Goal: Information Seeking & Learning: Learn about a topic

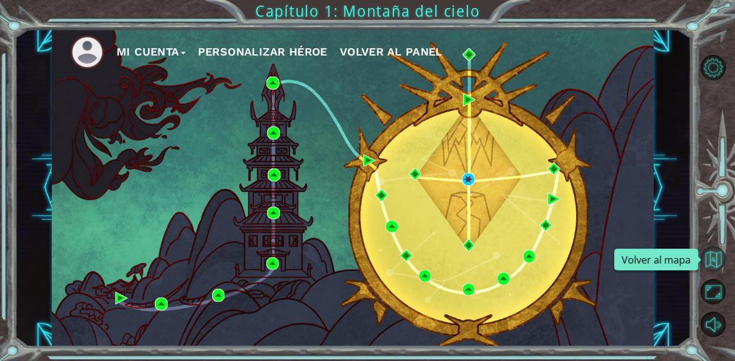
click at [709, 258] on button "Volver al mapa" at bounding box center [713, 258] width 25 height 25
click at [384, 51] on span "Volver al panel" at bounding box center [391, 51] width 103 height 13
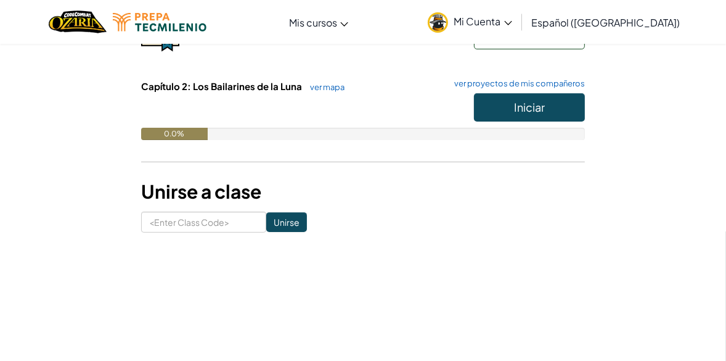
scroll to position [237, 0]
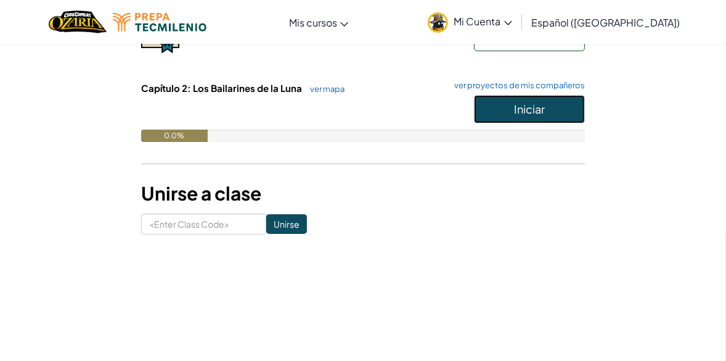
click at [514, 115] on button "Iniciar" at bounding box center [529, 109] width 111 height 28
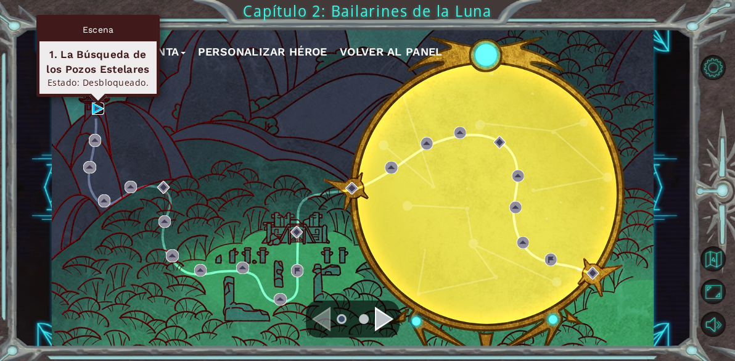
click at [94, 109] on img at bounding box center [98, 108] width 12 height 12
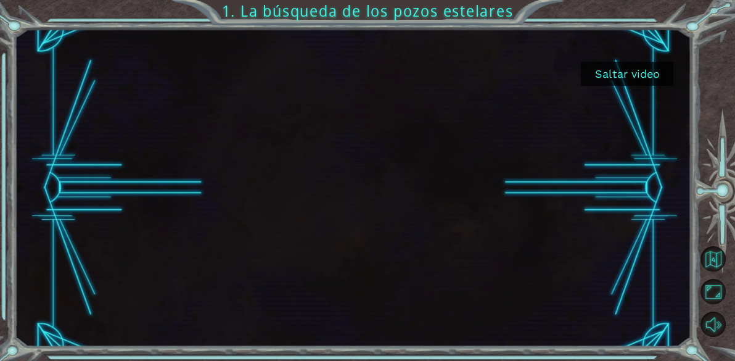
click at [633, 67] on button "Saltar video" at bounding box center [627, 74] width 93 height 24
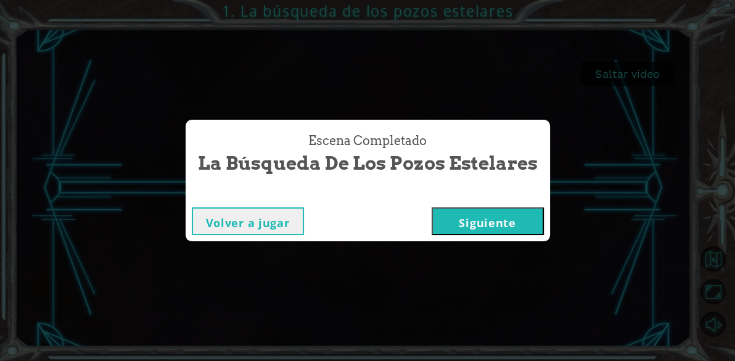
click at [480, 214] on button "Siguiente" at bounding box center [488, 221] width 112 height 28
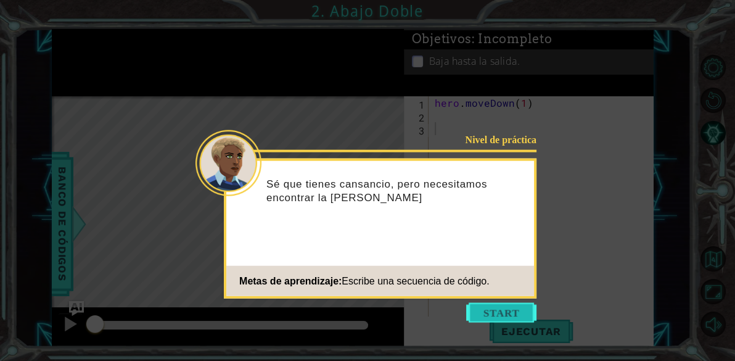
click at [508, 307] on button "Start" at bounding box center [501, 313] width 70 height 20
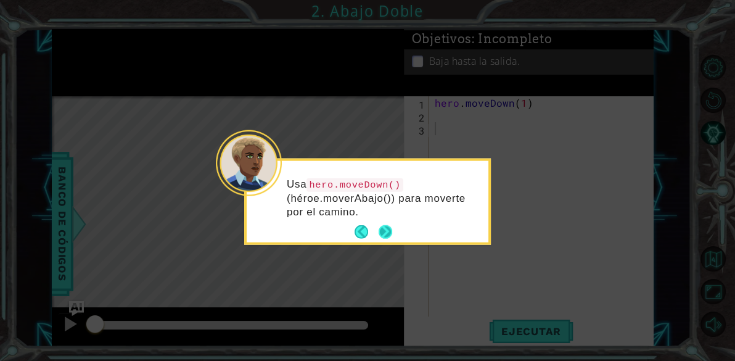
click at [385, 232] on button "Next" at bounding box center [386, 232] width 14 height 14
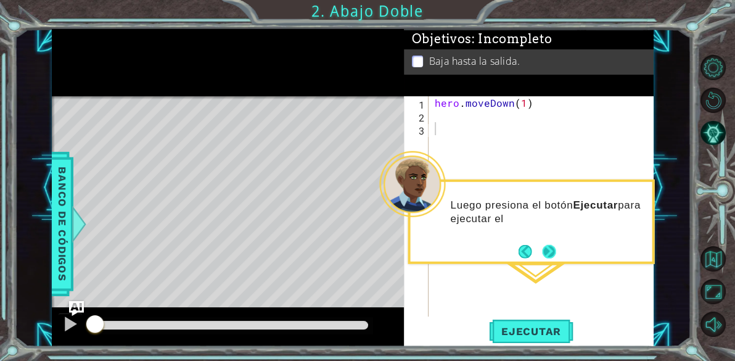
click at [551, 250] on button "Next" at bounding box center [549, 251] width 14 height 14
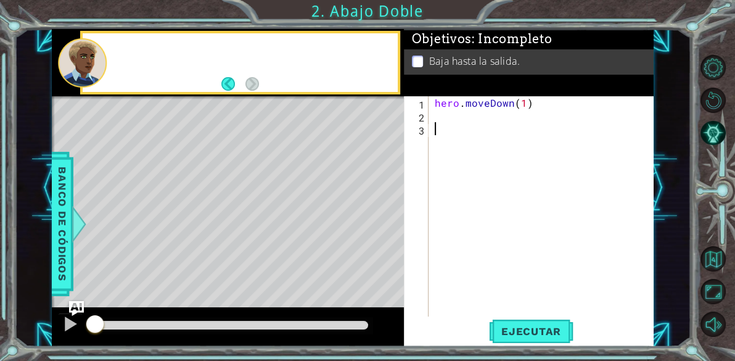
click at [551, 250] on div "hero . moveDown ( 1 )" at bounding box center [545, 219] width 226 height 246
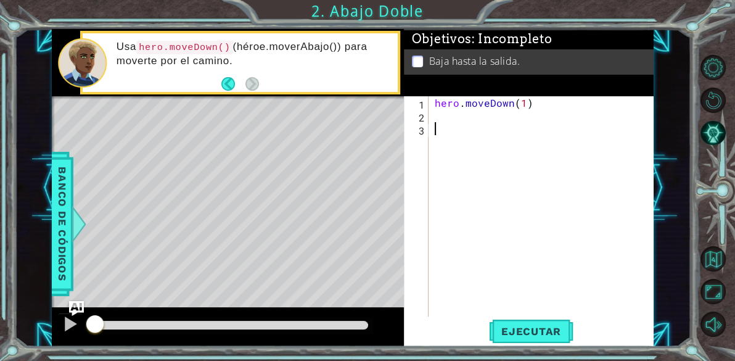
click at [373, 130] on div "Level Map" at bounding box center [337, 277] width 570 height 363
click at [444, 126] on div "hero . moveDown ( 1 )" at bounding box center [545, 219] width 226 height 246
type textarea "hero.moveDown(2)"
click at [513, 327] on span "Ejecutar" at bounding box center [531, 331] width 84 height 12
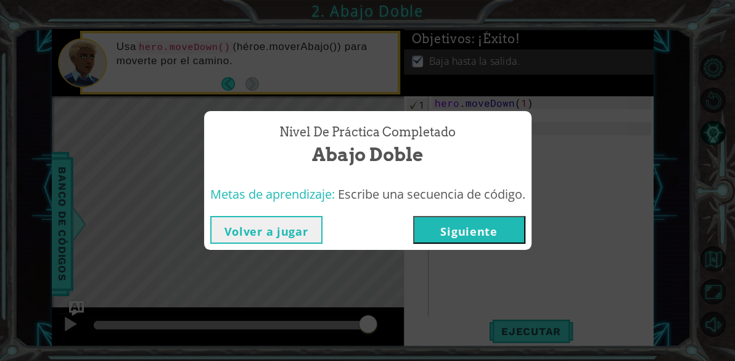
click at [492, 225] on button "Siguiente" at bounding box center [469, 230] width 112 height 28
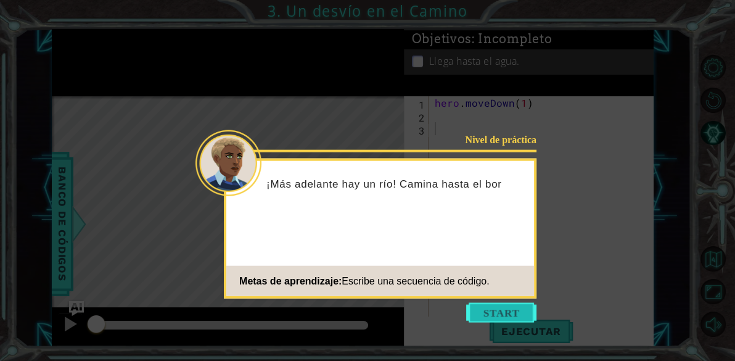
click at [499, 311] on button "Start" at bounding box center [501, 313] width 70 height 20
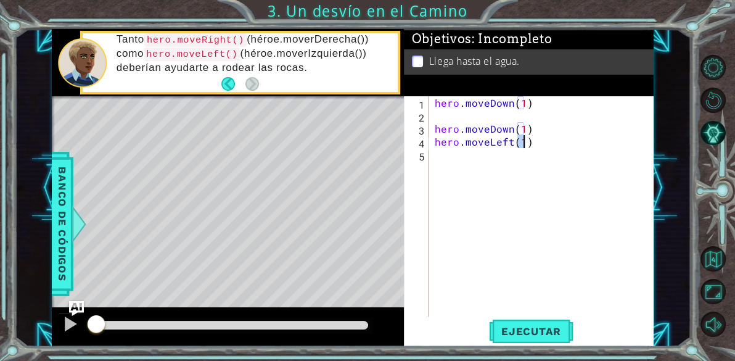
type textarea "hero.moveLeft(1)"
type textarea "hero.moveDown(1)"
click at [538, 341] on button "Ejecutar" at bounding box center [531, 331] width 84 height 25
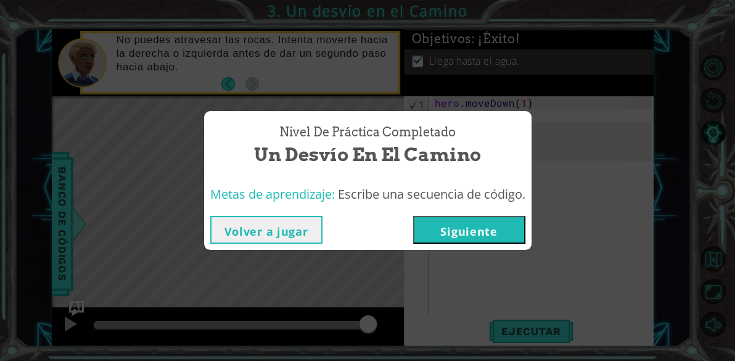
click at [477, 224] on button "Siguiente" at bounding box center [469, 230] width 112 height 28
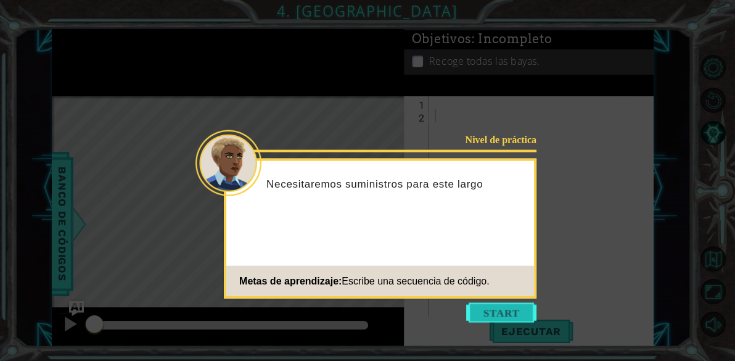
click at [500, 314] on button "Start" at bounding box center [501, 313] width 70 height 20
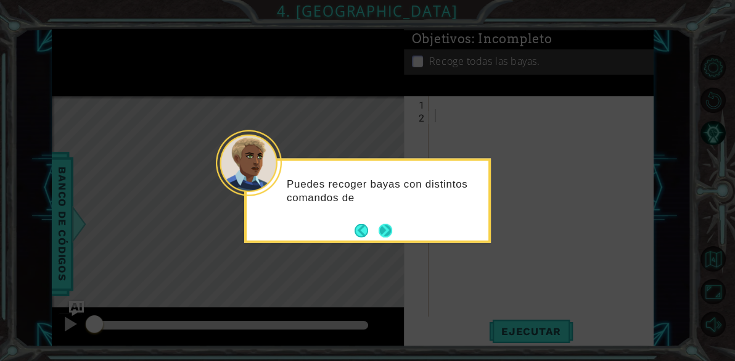
click at [387, 231] on button "Next" at bounding box center [386, 230] width 14 height 14
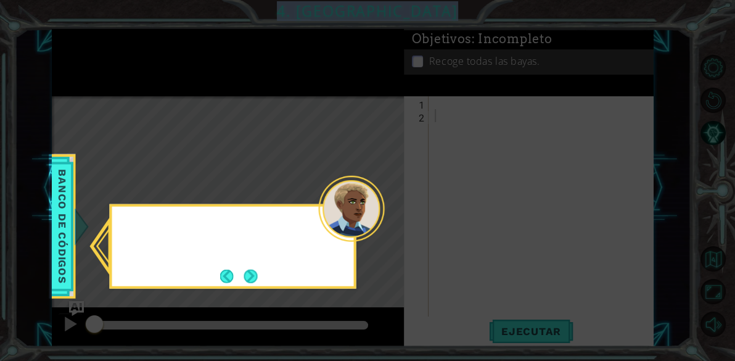
click at [387, 231] on icon at bounding box center [367, 180] width 735 height 361
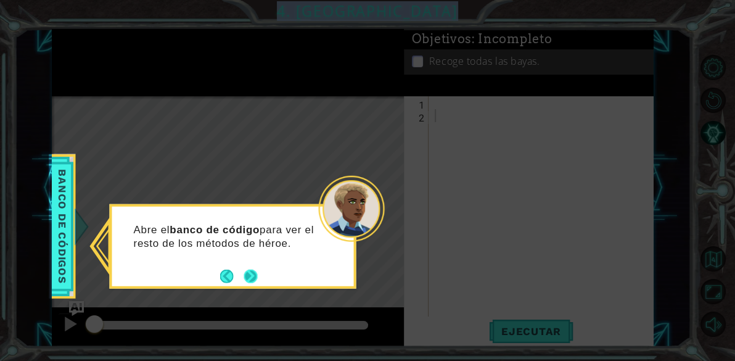
click at [252, 271] on button "Next" at bounding box center [251, 276] width 14 height 14
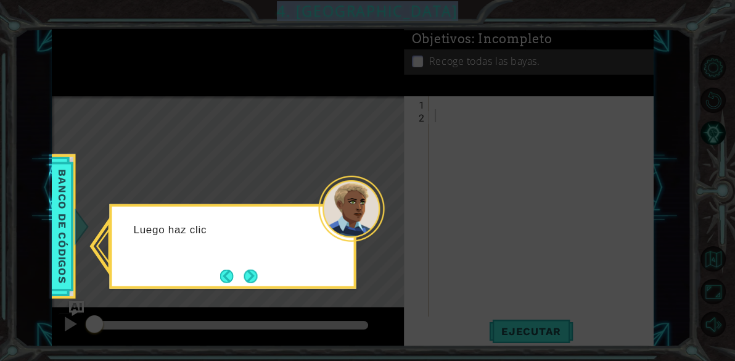
click at [252, 271] on button "Next" at bounding box center [251, 276] width 14 height 14
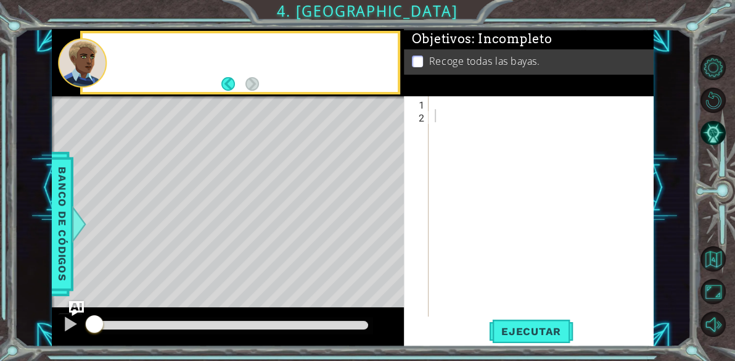
click at [252, 271] on div "Level Map" at bounding box center [337, 277] width 570 height 363
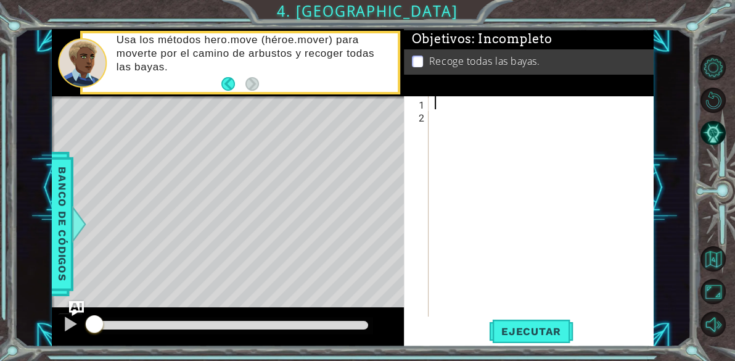
click at [434, 109] on div at bounding box center [545, 219] width 226 height 246
type textarea "hero.moveLeft(2)"
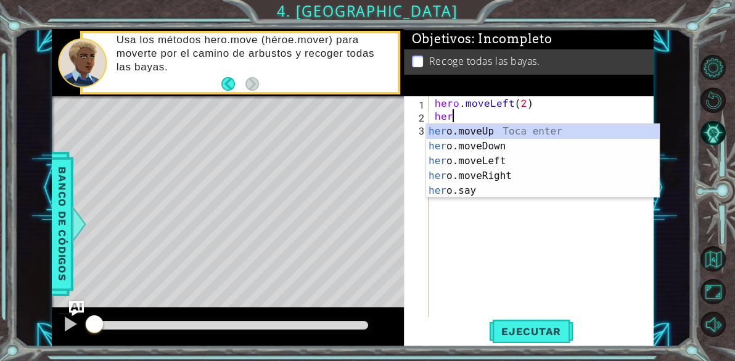
scroll to position [0, 0]
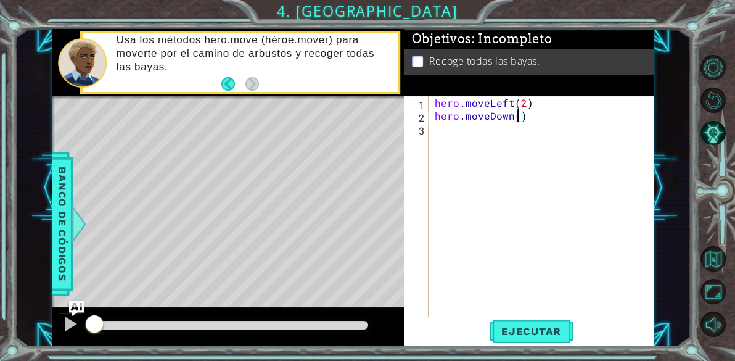
type textarea "hero.moveDown(2)"
type textarea "hero.moveRight(2)"
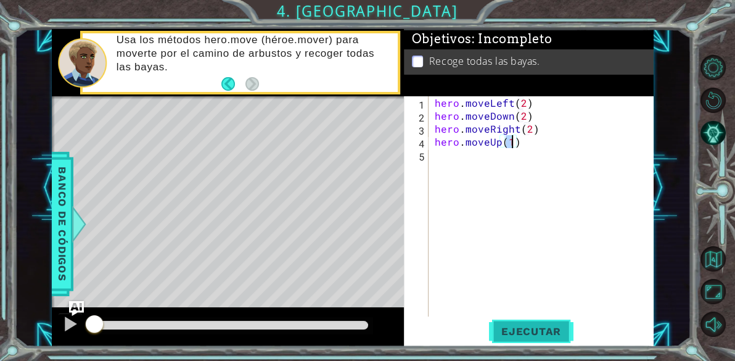
type textarea "hero.moveUp(1)"
click at [536, 323] on button "Ejecutar" at bounding box center [531, 331] width 84 height 25
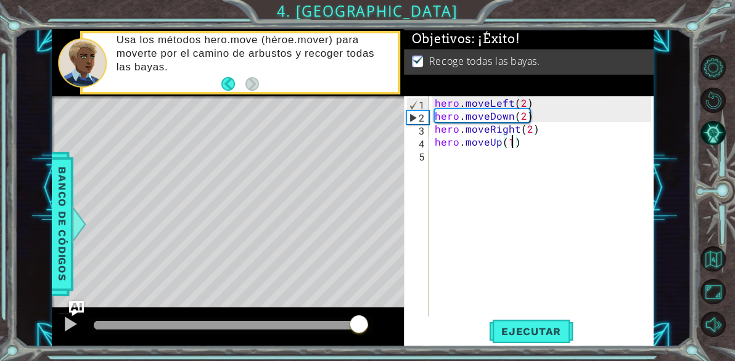
click at [360, 325] on div at bounding box center [231, 325] width 274 height 9
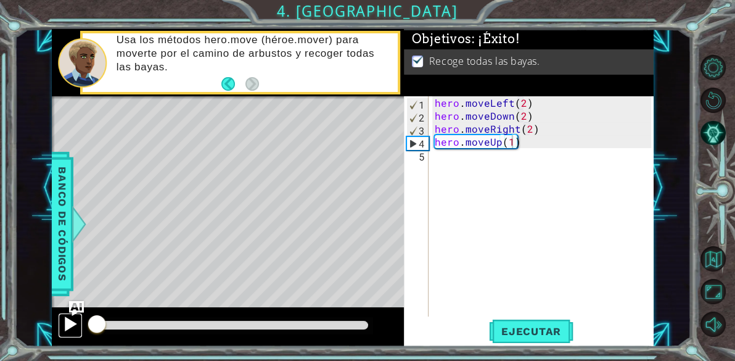
click at [68, 323] on div at bounding box center [70, 324] width 16 height 16
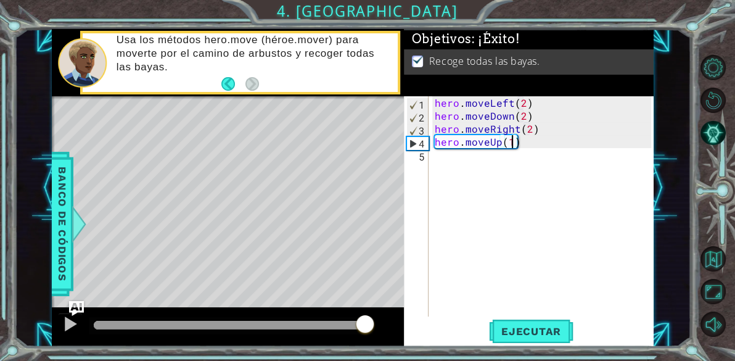
drag, startPoint x: 160, startPoint y: 319, endPoint x: 366, endPoint y: 280, distance: 209.7
click at [366, 280] on div "methods hero moveDown(steps) moveUp(steps) moveLeft(steps) moveRight(steps) Ban…" at bounding box center [353, 188] width 602 height 318
drag, startPoint x: 149, startPoint y: 321, endPoint x: 306, endPoint y: 344, distance: 158.2
click at [306, 344] on div at bounding box center [228, 326] width 352 height 39
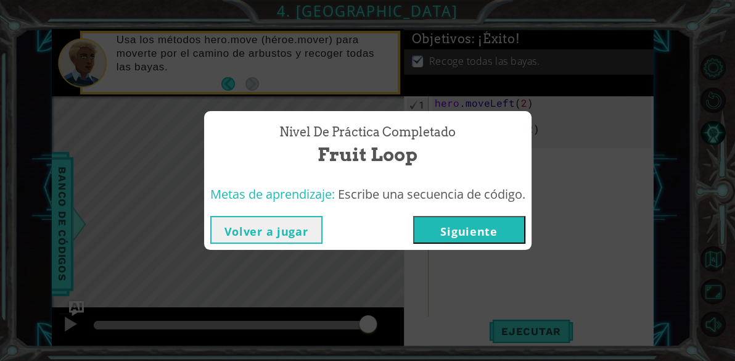
click at [467, 236] on button "Siguiente" at bounding box center [469, 230] width 112 height 28
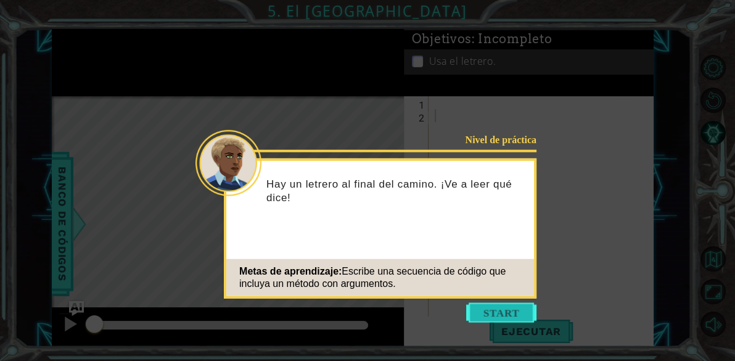
click at [482, 312] on button "Start" at bounding box center [501, 313] width 70 height 20
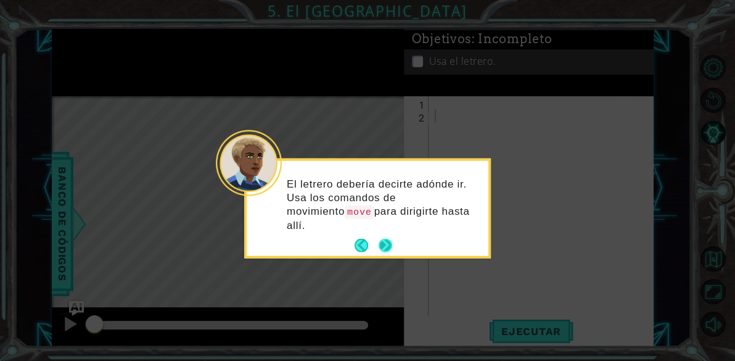
click at [386, 239] on button "Next" at bounding box center [386, 246] width 14 height 14
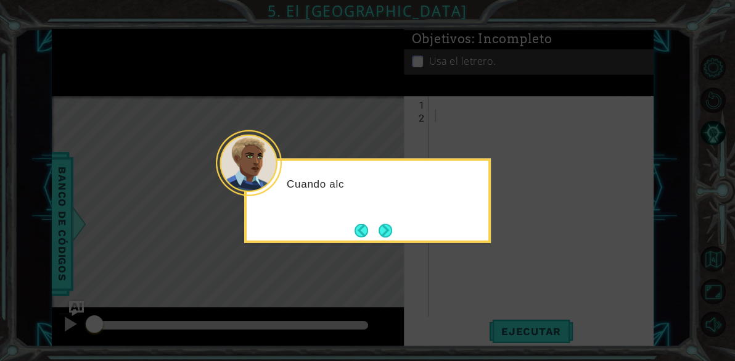
click at [386, 229] on button "Next" at bounding box center [386, 230] width 14 height 14
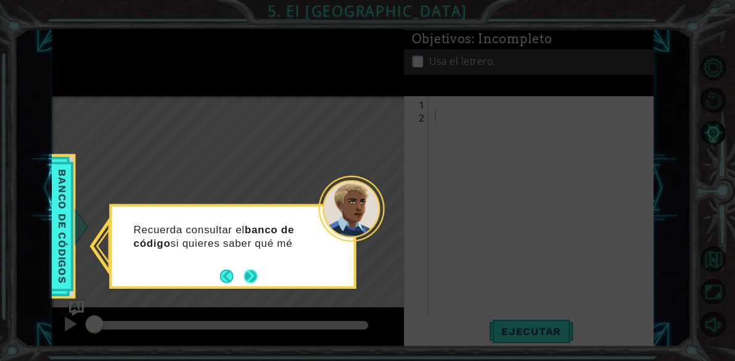
click at [245, 277] on button "Next" at bounding box center [251, 276] width 14 height 14
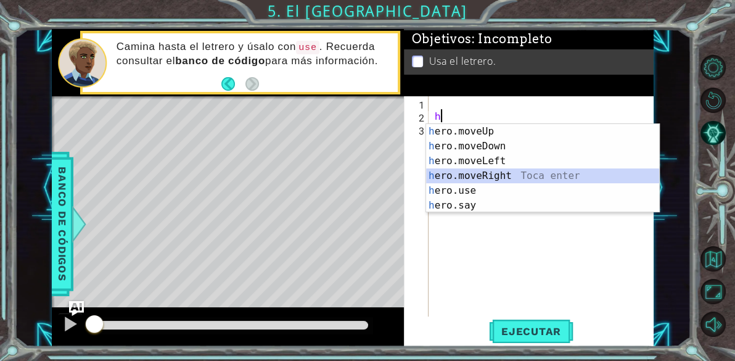
type textarea "hero.moveRight(1)"
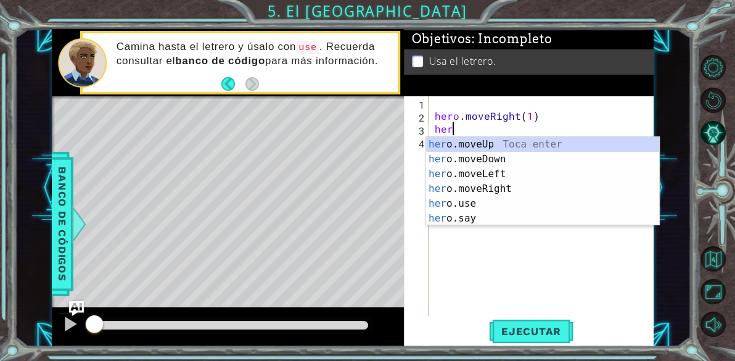
type textarea "hero.moveUp(1)"
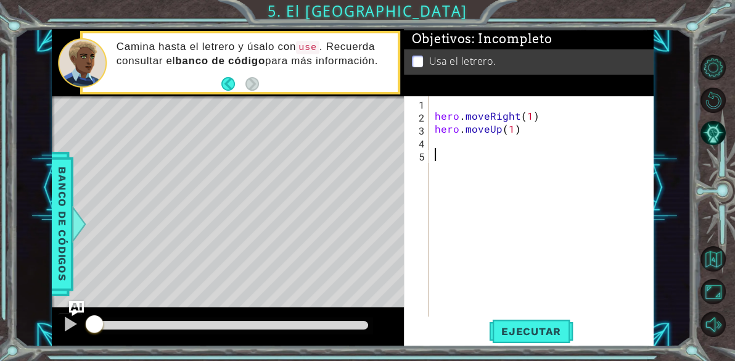
type textarea "}"
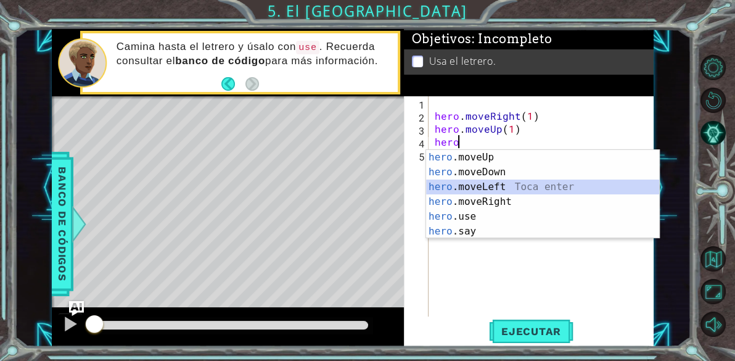
type textarea "hero.moveLeft(1)"
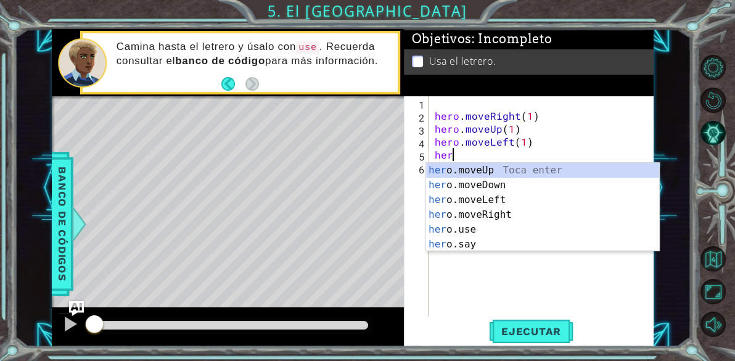
type textarea "hero.moveUp(1)"
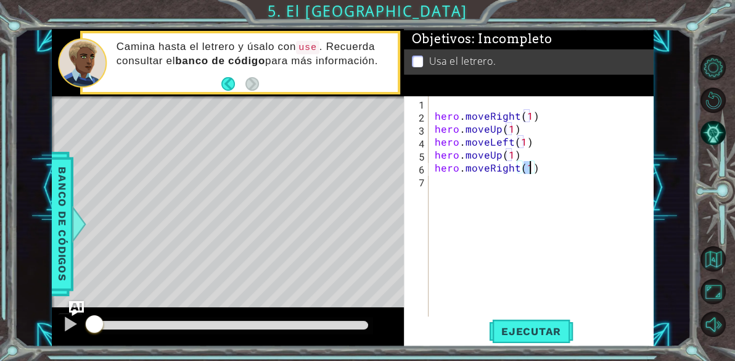
type textarea "hero.moveRight(2)"
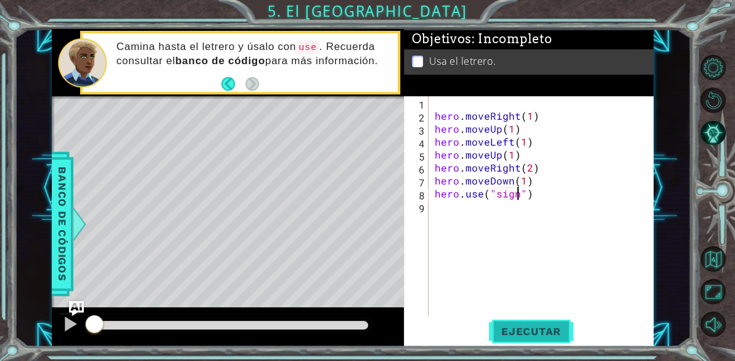
type textarea "hero.use("sign")"
click at [514, 337] on span "Ejecutar" at bounding box center [531, 331] width 84 height 12
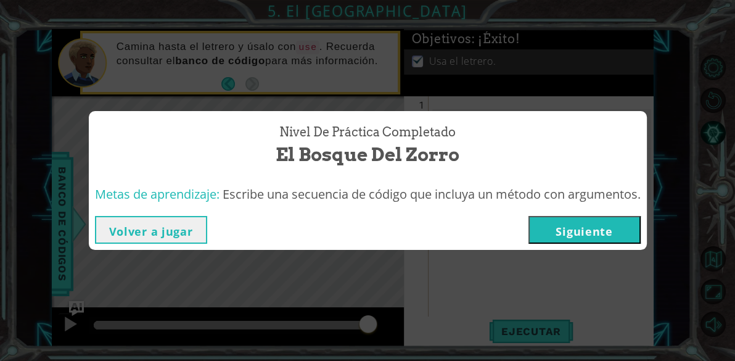
click at [598, 228] on button "Siguiente" at bounding box center [585, 230] width 112 height 28
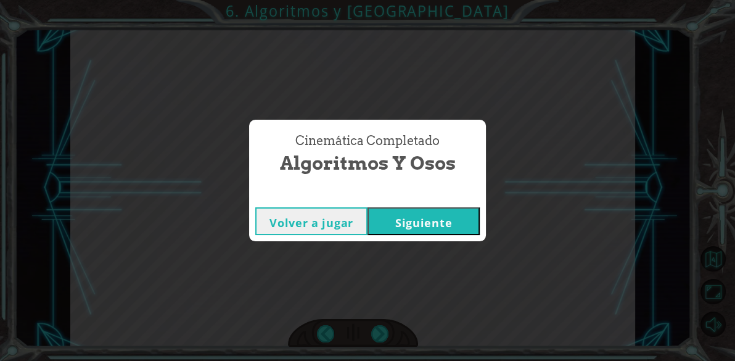
click at [469, 215] on button "Siguiente" at bounding box center [424, 221] width 112 height 28
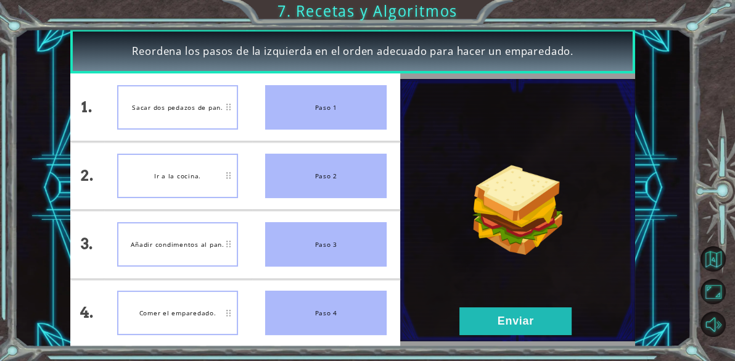
drag, startPoint x: 216, startPoint y: 328, endPoint x: 147, endPoint y: 203, distance: 143.0
click at [147, 203] on li "Ir a la cocina." at bounding box center [178, 175] width 149 height 67
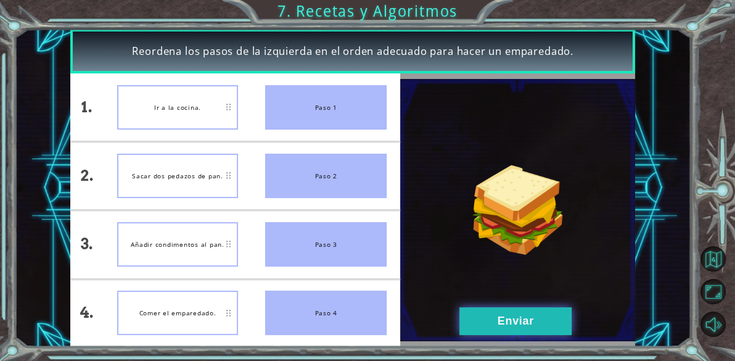
click at [478, 326] on button "Enviar" at bounding box center [515, 321] width 112 height 28
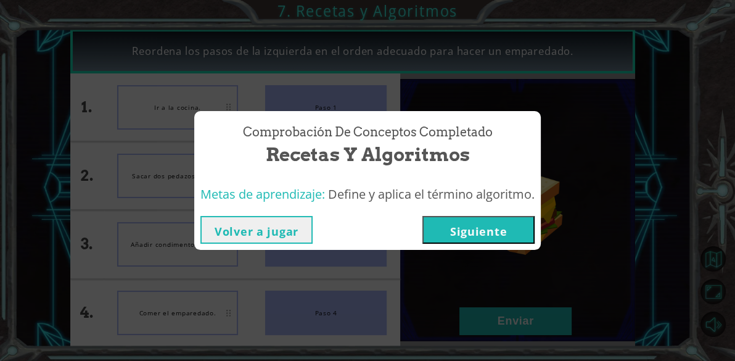
click at [467, 237] on button "Siguiente" at bounding box center [478, 230] width 112 height 28
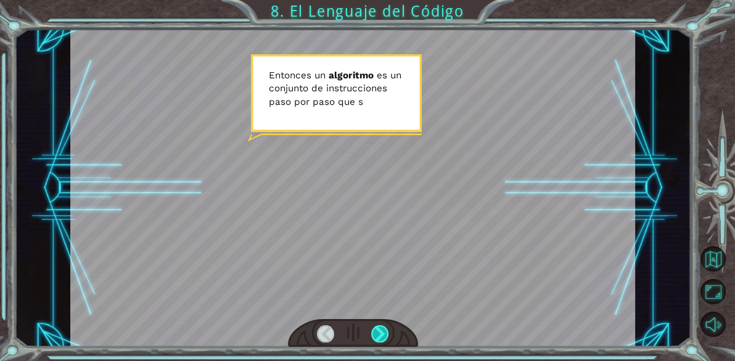
click at [379, 331] on div at bounding box center [379, 333] width 17 height 17
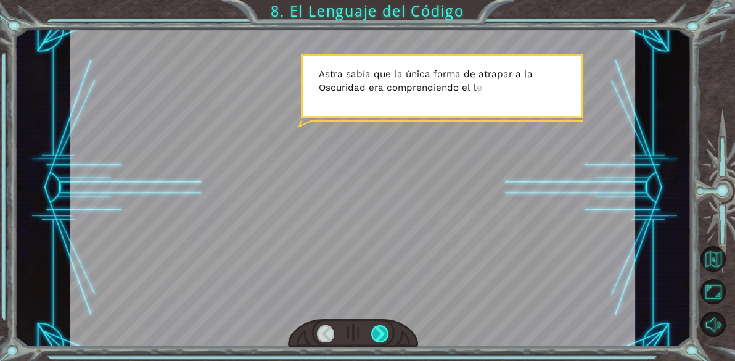
click at [379, 331] on div at bounding box center [379, 333] width 17 height 17
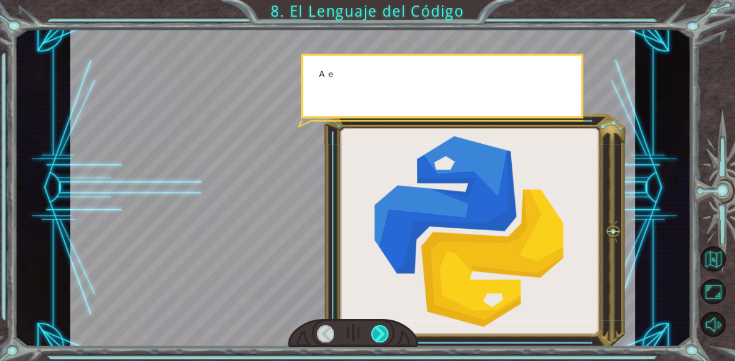
click at [379, 331] on div at bounding box center [379, 333] width 17 height 17
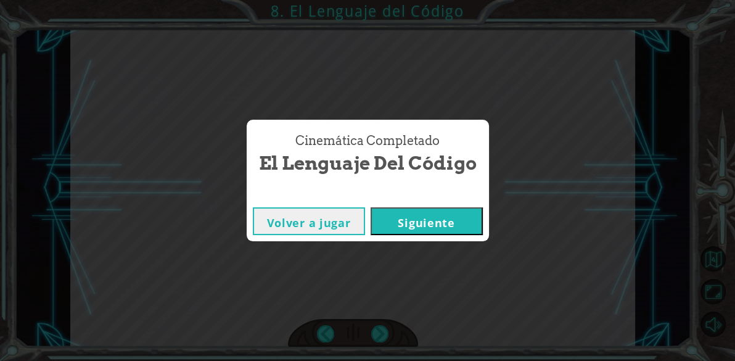
click at [415, 229] on button "Siguiente" at bounding box center [427, 221] width 112 height 28
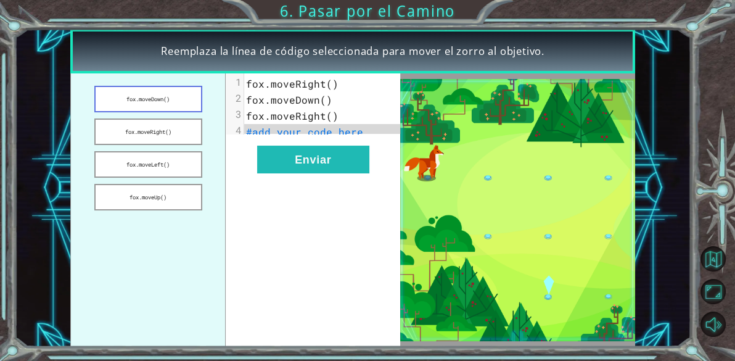
drag, startPoint x: 166, startPoint y: 89, endPoint x: 174, endPoint y: 112, distance: 24.2
click at [174, 112] on button "fox.moveDown()" at bounding box center [148, 99] width 108 height 27
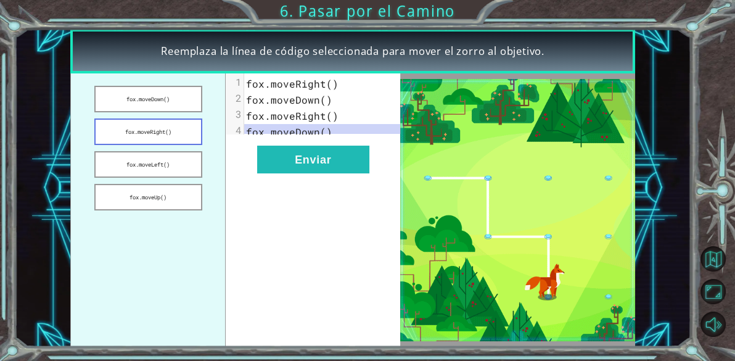
click at [177, 131] on button "fox.moveRight()" at bounding box center [148, 131] width 108 height 27
click at [94, 118] on button "fox.moveRight()" at bounding box center [148, 131] width 108 height 27
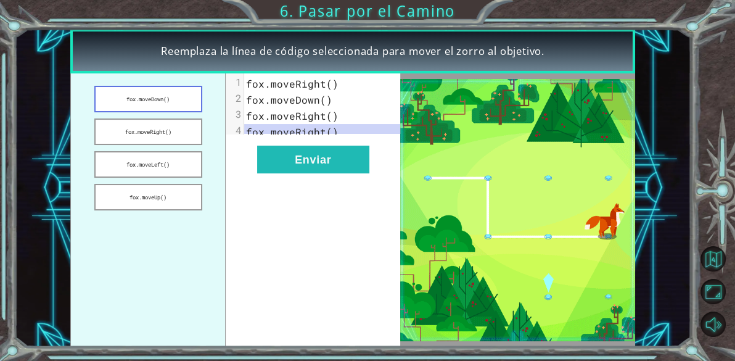
click at [173, 88] on button "fox.moveDown()" at bounding box center [148, 99] width 108 height 27
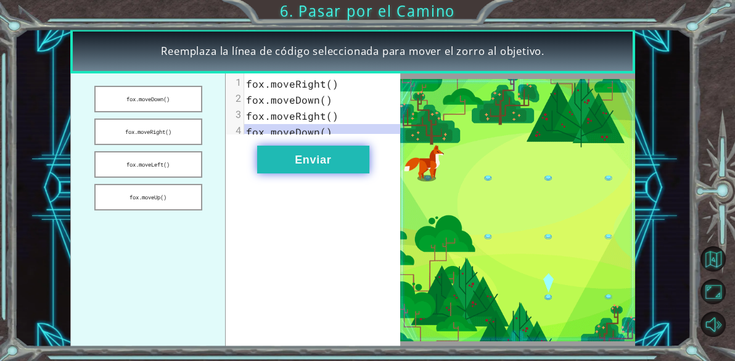
click at [303, 155] on button "Enviar" at bounding box center [313, 160] width 112 height 28
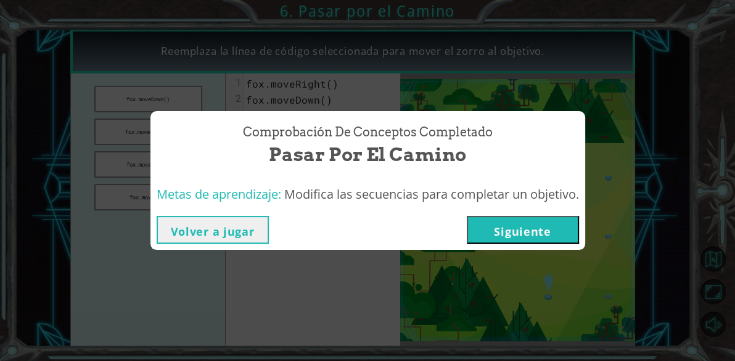
click at [543, 223] on button "Siguiente" at bounding box center [523, 230] width 112 height 28
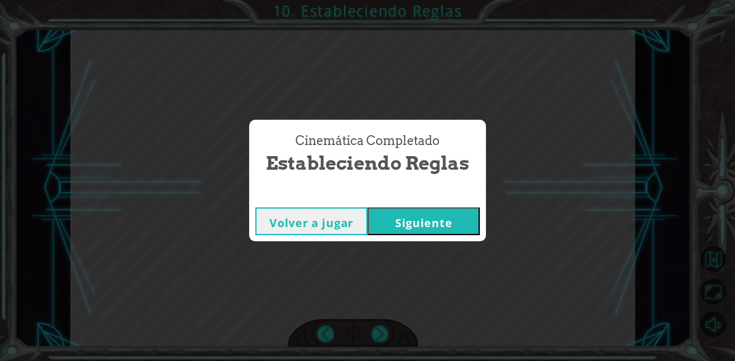
click at [450, 222] on button "Siguiente" at bounding box center [424, 221] width 112 height 28
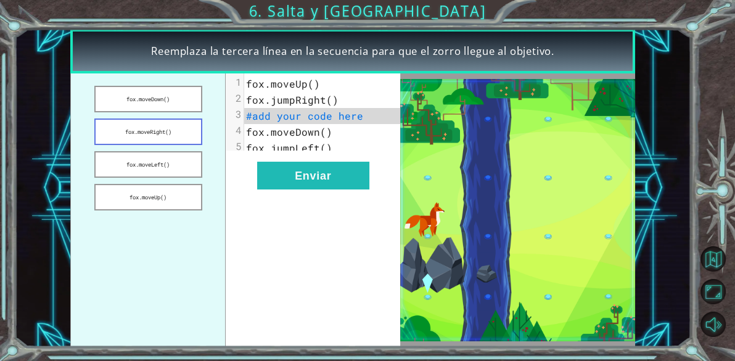
click at [173, 123] on button "fox.moveRight()" at bounding box center [148, 131] width 108 height 27
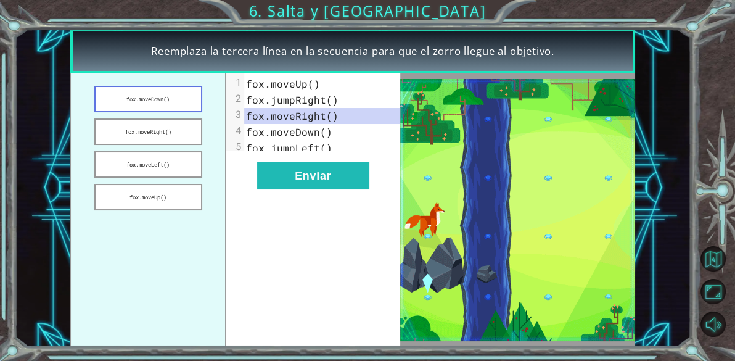
click at [173, 93] on button "fox.moveDown()" at bounding box center [148, 99] width 108 height 27
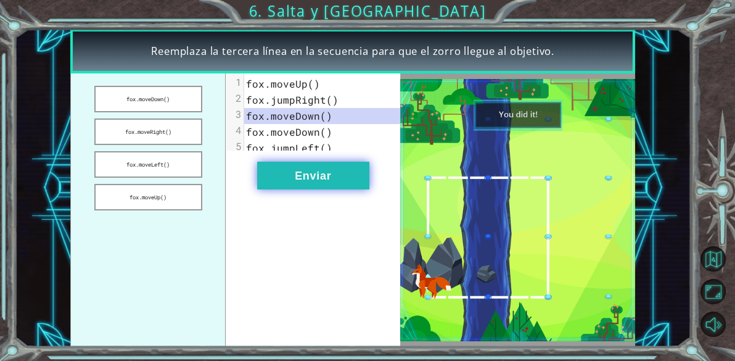
click at [335, 179] on button "Enviar" at bounding box center [313, 176] width 112 height 28
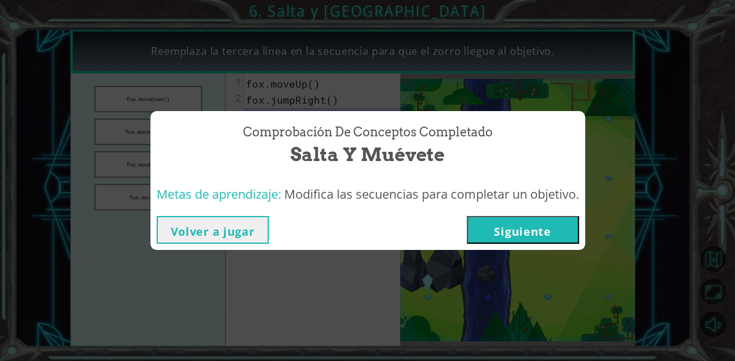
click at [536, 228] on button "Siguiente" at bounding box center [523, 230] width 112 height 28
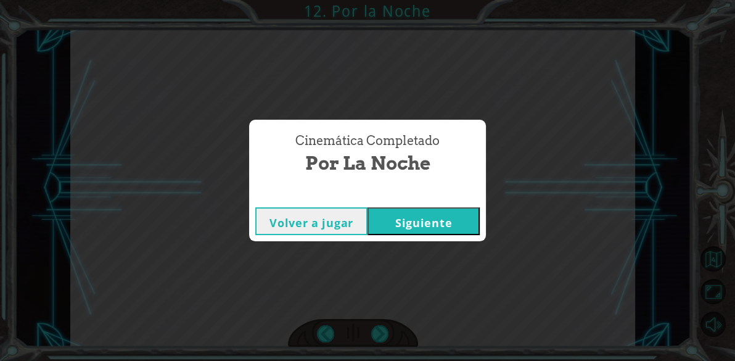
click at [414, 220] on button "Siguiente" at bounding box center [424, 221] width 112 height 28
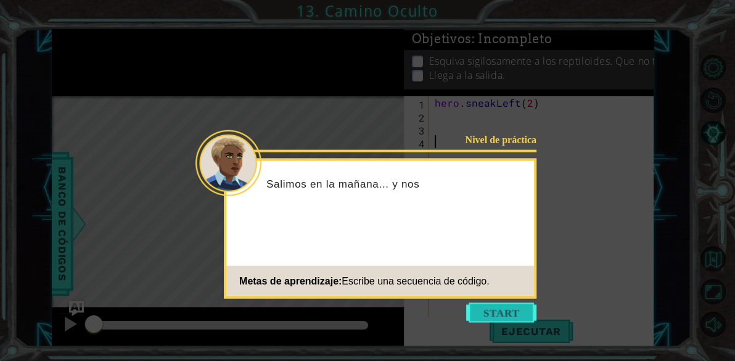
click at [520, 316] on button "Start" at bounding box center [501, 313] width 70 height 20
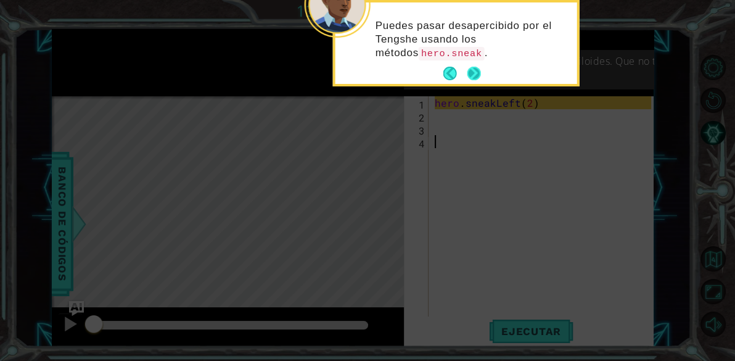
click at [471, 73] on button "Next" at bounding box center [474, 74] width 14 height 14
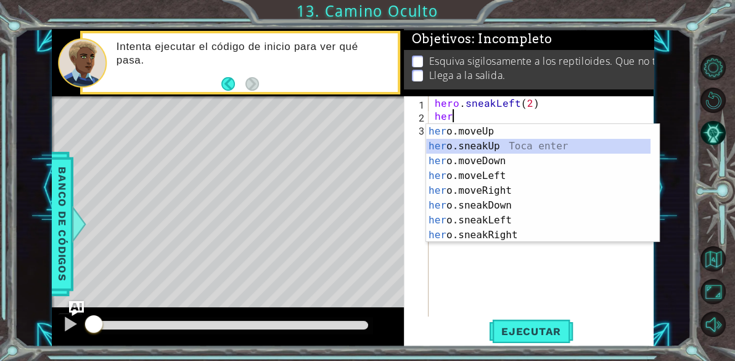
click at [493, 142] on div "her o.moveUp Toca enter her o.sneakUp Toca enter her o.moveDown Toca enter her …" at bounding box center [538, 198] width 224 height 148
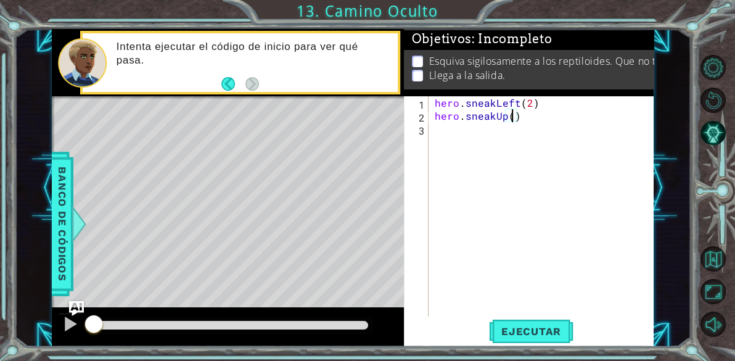
scroll to position [0, 4]
type textarea "hero.sneakUp(3)"
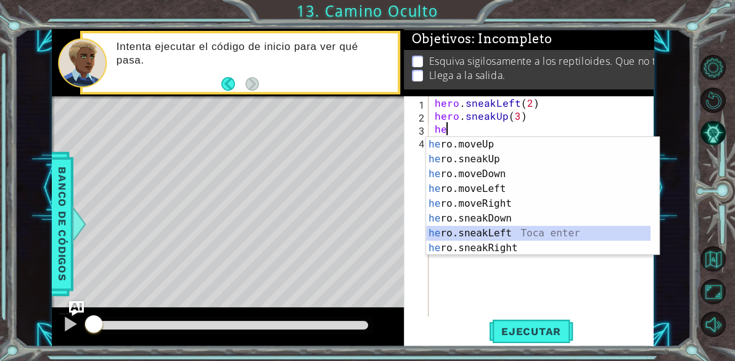
click at [522, 233] on div "he ro.moveUp Toca enter he ro.sneakUp Toca enter he ro.moveDown Toca enter he r…" at bounding box center [538, 211] width 224 height 148
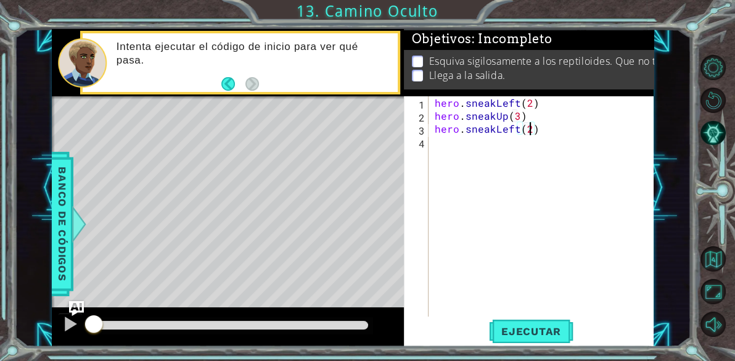
scroll to position [0, 6]
click at [512, 334] on span "Ejecutar" at bounding box center [531, 331] width 84 height 12
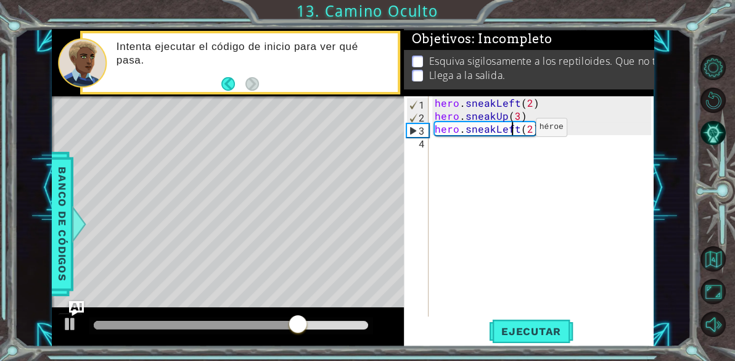
click at [514, 130] on div "hero . sneakLeft ( 2 ) hero . sneakUp ( 3 ) hero . sneakLeft ( 2 )" at bounding box center [545, 219] width 226 height 246
click at [512, 130] on div "hero . sneakLeft ( 2 ) hero . sneakUp ( 3 ) hero . sneakLeft ( 2 )" at bounding box center [545, 219] width 226 height 246
click at [514, 130] on div "hero . sneakLeft ( 2 ) hero . sneakUp ( 3 ) hero . sneakLeft ( 2 )" at bounding box center [545, 219] width 226 height 246
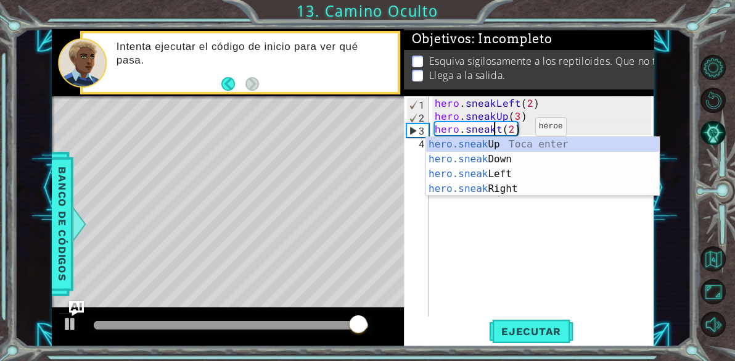
scroll to position [0, 4]
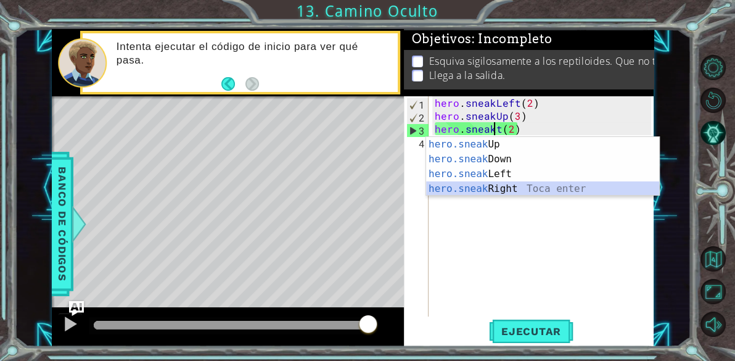
click at [522, 185] on div "hero.sneak Up Toca enter hero.sneak Down Toca enter hero.sneak Left Toca enter …" at bounding box center [542, 181] width 233 height 89
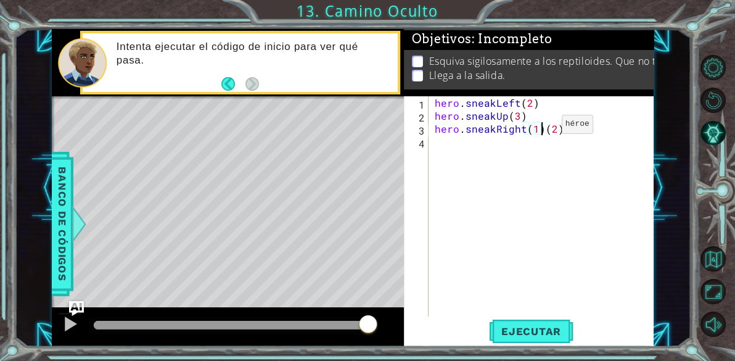
click at [540, 127] on div "hero . sneakLeft ( 2 ) hero . sneakUp ( 3 ) hero . sneakRight ( 1 ) ( 2 )" at bounding box center [545, 219] width 226 height 246
type textarea "hero.sneakRight(2)"
click at [533, 331] on span "Ejecutar" at bounding box center [531, 331] width 84 height 12
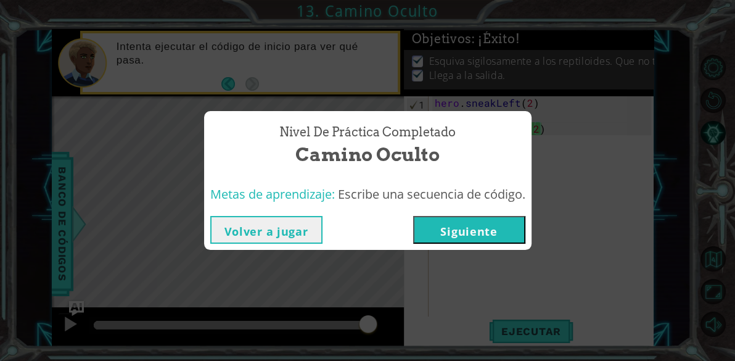
click at [484, 231] on button "Siguiente" at bounding box center [469, 230] width 112 height 28
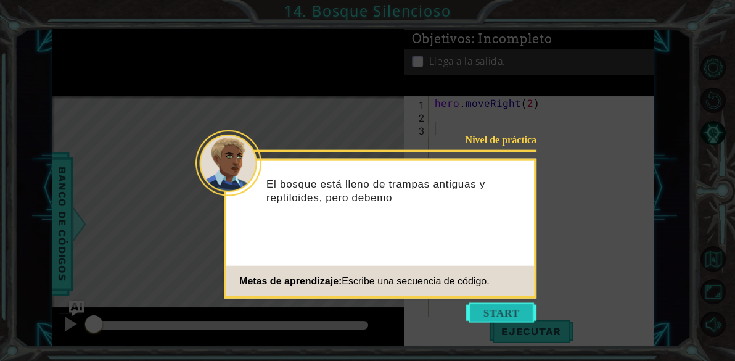
click at [484, 320] on button "Start" at bounding box center [501, 313] width 70 height 20
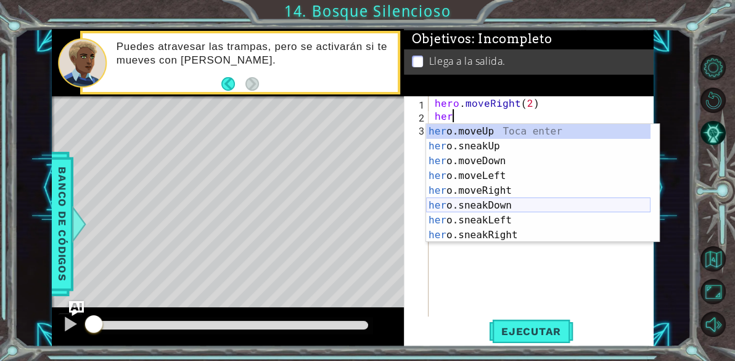
click at [496, 204] on div "her o.moveUp Toca enter her o.sneakUp Toca enter her o.moveDown Toca enter her …" at bounding box center [538, 198] width 224 height 148
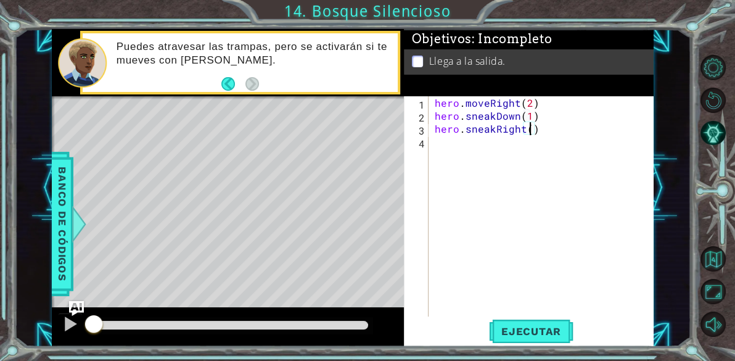
type textarea "hero.sneakRight(2)"
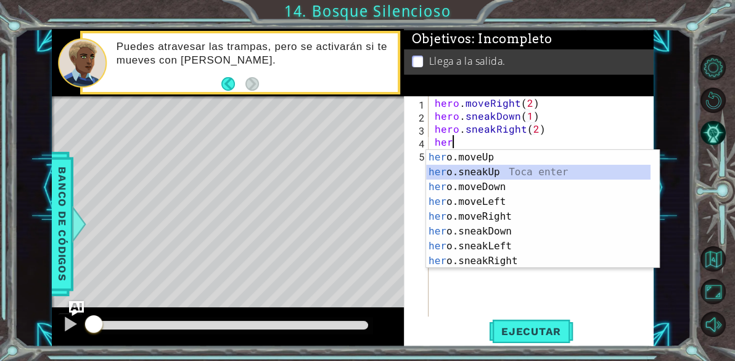
click at [508, 169] on div "her o.moveUp Toca enter her o.sneakUp Toca enter her o.moveDown Toca enter her …" at bounding box center [538, 224] width 224 height 148
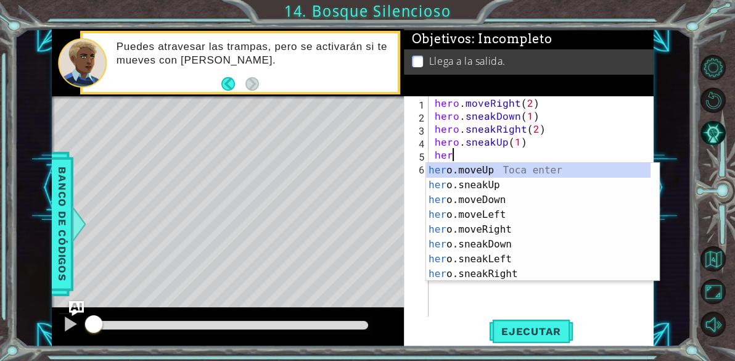
scroll to position [0, 6]
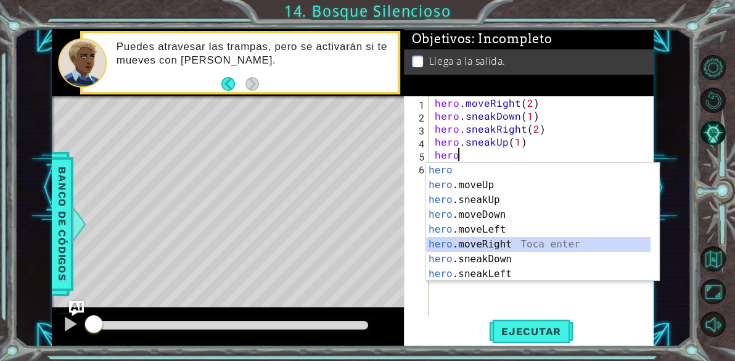
click at [503, 238] on div "hero Toca enter hero .moveUp Toca enter hero .sneakUp Toca enter hero .moveDown…" at bounding box center [538, 237] width 224 height 148
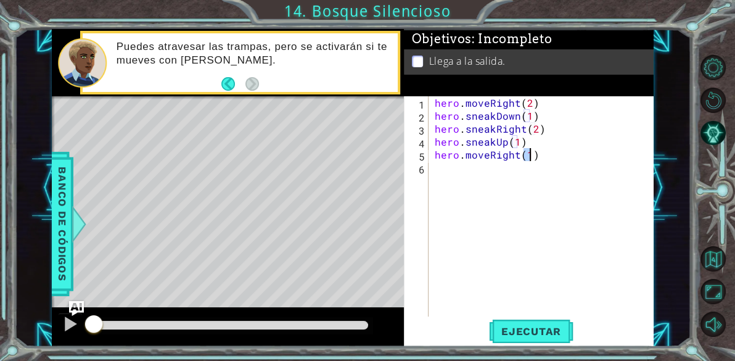
scroll to position [0, 6]
type textarea "hero.moveRight(1)"
click at [522, 324] on button "Ejecutar" at bounding box center [531, 331] width 84 height 25
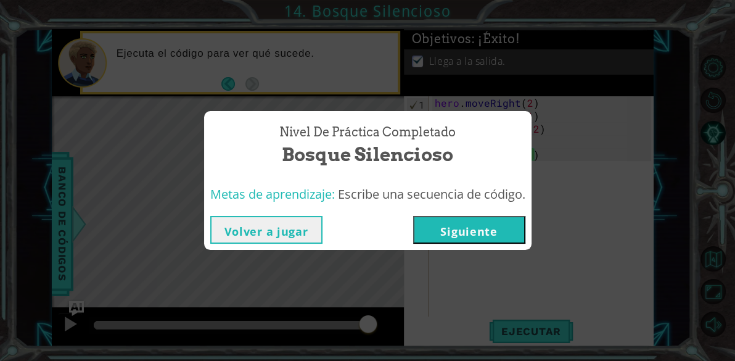
click at [474, 224] on button "Siguiente" at bounding box center [469, 230] width 112 height 28
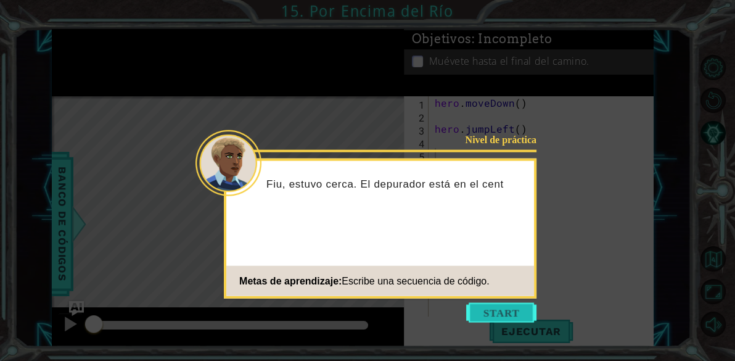
click at [485, 313] on button "Start" at bounding box center [501, 313] width 70 height 20
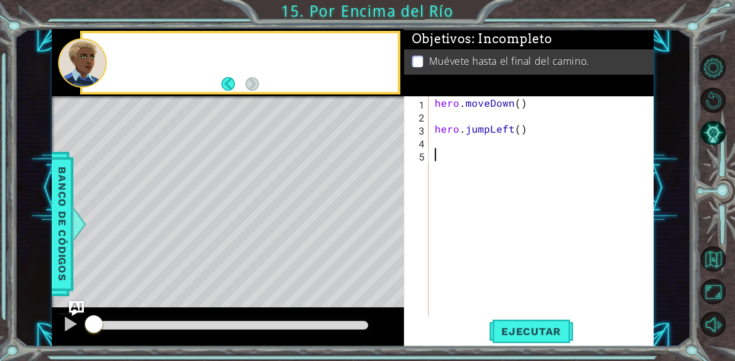
click at [485, 313] on div "hero . moveDown ( ) hero . jumpLeft ( )" at bounding box center [545, 219] width 226 height 246
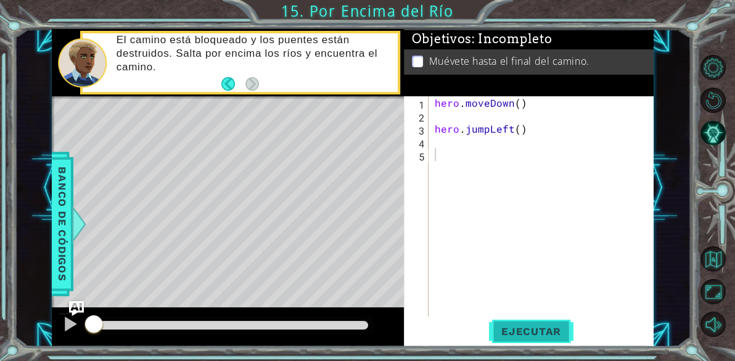
click at [503, 327] on span "Ejecutar" at bounding box center [531, 331] width 84 height 12
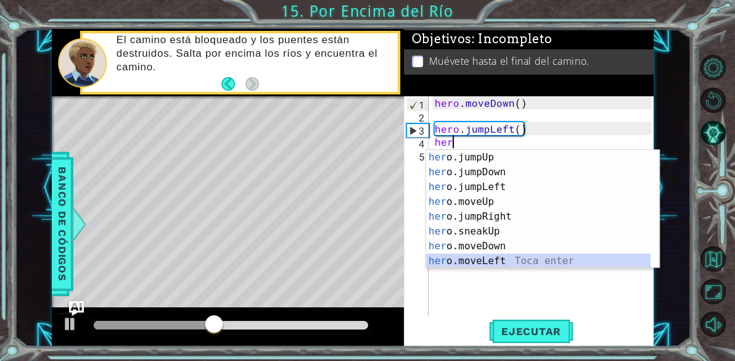
click at [508, 257] on div "her o.jumpUp Toca enter her o.jumpDown Toca enter her o.jumpLeft Toca enter her…" at bounding box center [538, 224] width 224 height 148
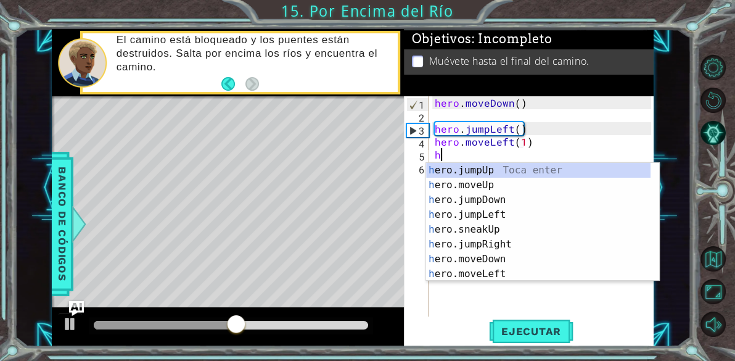
scroll to position [0, 6]
type textarea "hero.moveLeft(1)her"
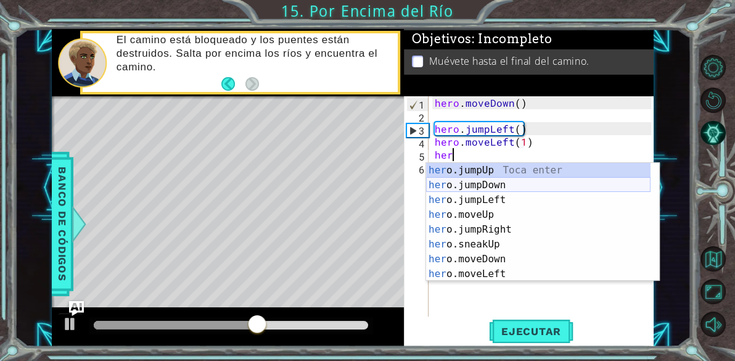
click at [496, 181] on div "her o.jumpUp Toca enter her o.jumpDown Toca enter her o.jumpLeft Toca enter her…" at bounding box center [538, 237] width 224 height 148
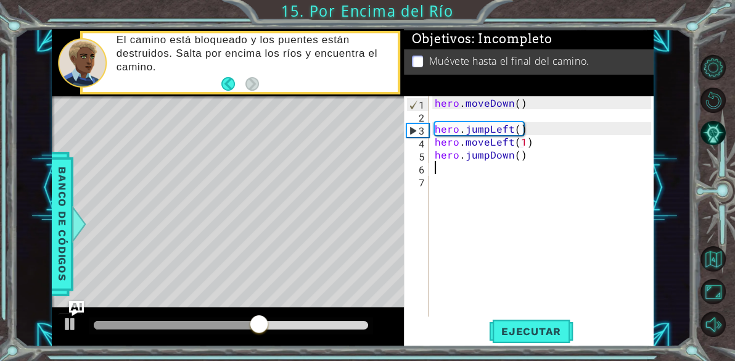
scroll to position [0, 0]
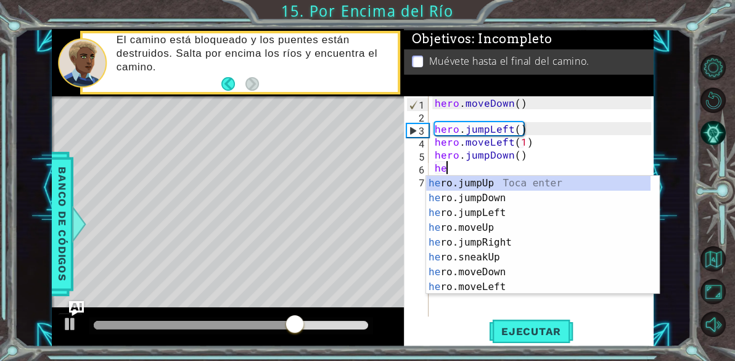
type textarea "her"
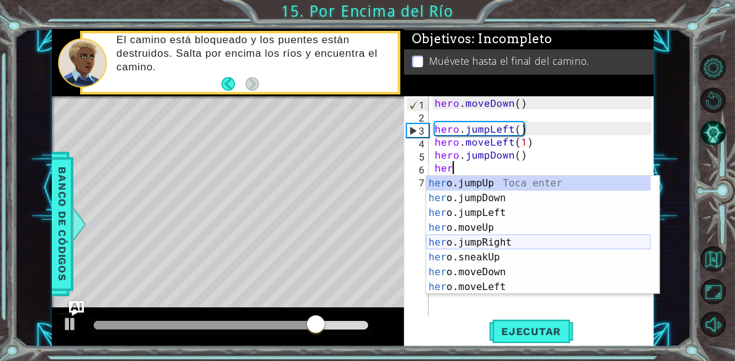
click at [517, 244] on div "her o.jumpUp Toca enter her o.jumpDown Toca enter her o.jumpLeft Toca enter her…" at bounding box center [538, 250] width 224 height 148
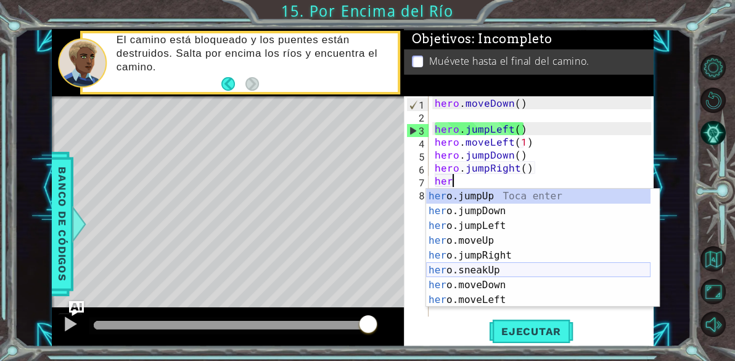
scroll to position [88, 0]
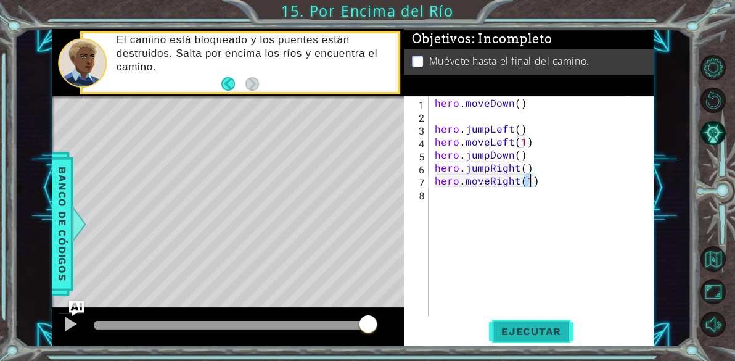
type textarea "hero.moveRight(1)"
click at [531, 329] on span "Ejecutar" at bounding box center [531, 331] width 84 height 12
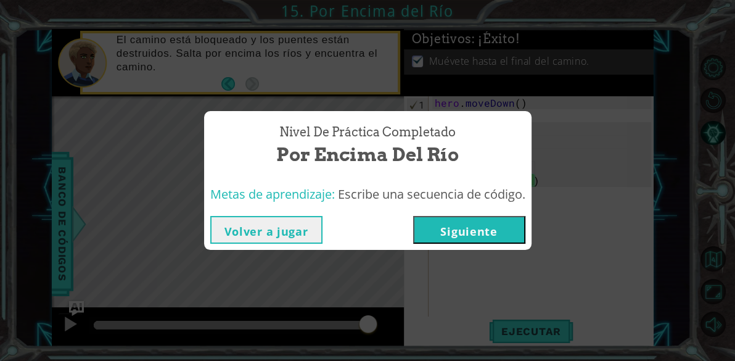
click at [487, 228] on button "Siguiente" at bounding box center [469, 230] width 112 height 28
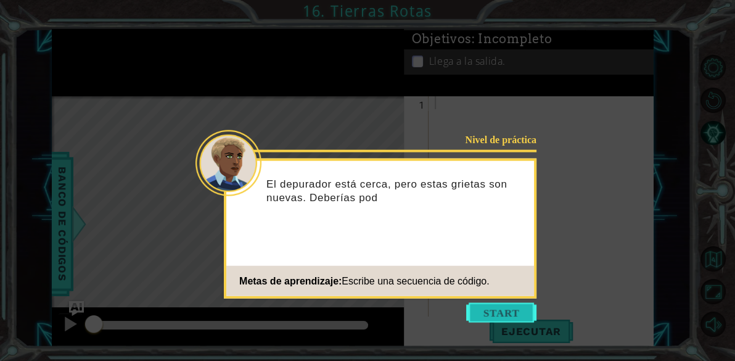
click at [524, 308] on button "Start" at bounding box center [501, 313] width 70 height 20
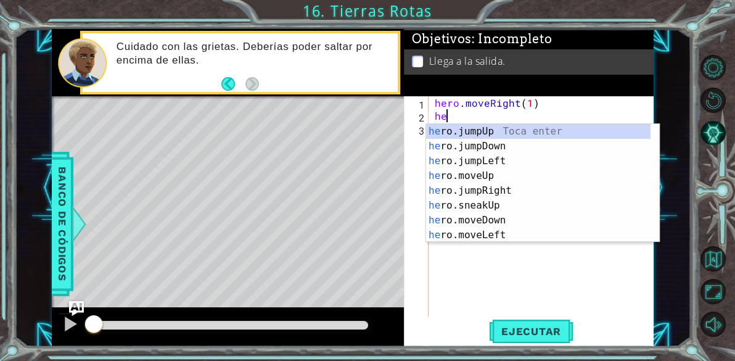
scroll to position [0, 6]
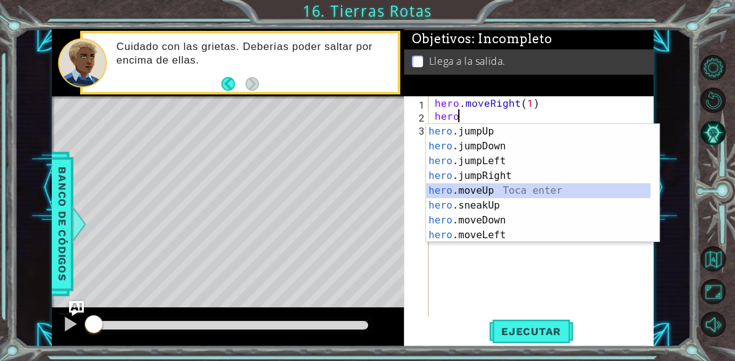
click at [524, 187] on div "hero .jumpUp Toca enter hero .jumpDown Toca enter hero .jumpLeft Toca enter her…" at bounding box center [538, 198] width 224 height 148
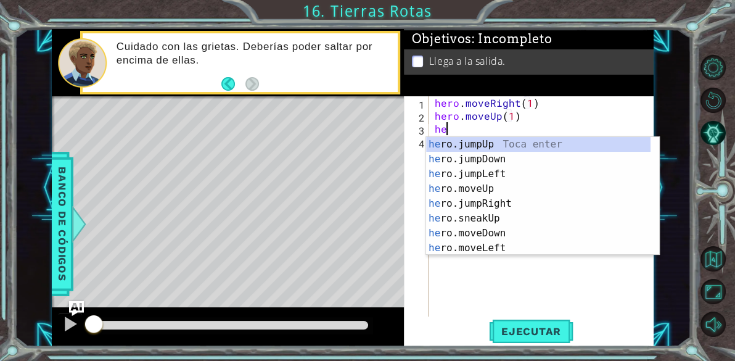
scroll to position [0, 6]
type textarea "hero.moveUp(1)her"
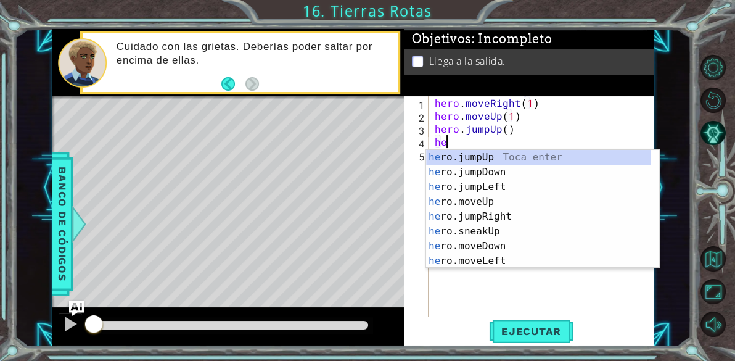
type textarea "her"
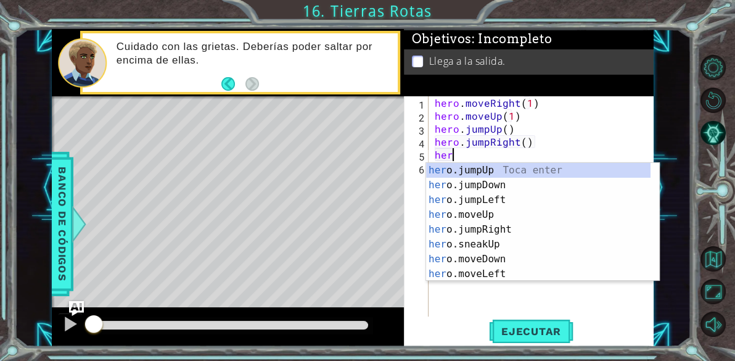
scroll to position [88, 0]
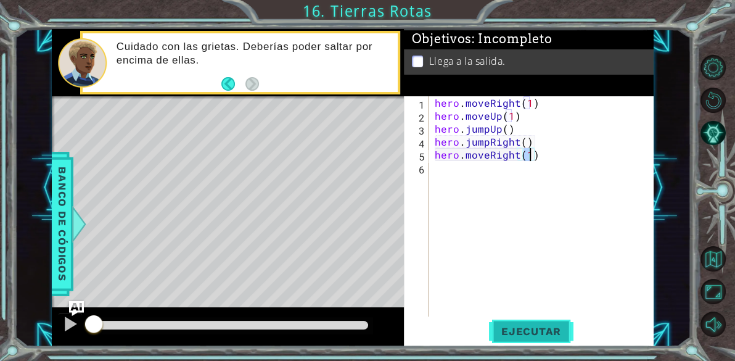
type textarea "hero.moveRight(1)"
click at [532, 334] on span "Ejecutar" at bounding box center [531, 331] width 84 height 12
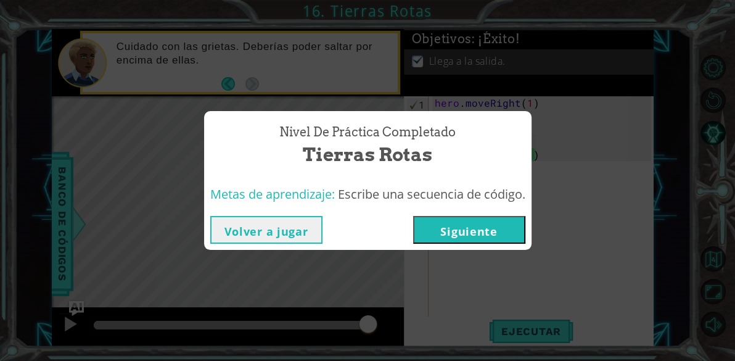
click at [481, 219] on button "Siguiente" at bounding box center [469, 230] width 112 height 28
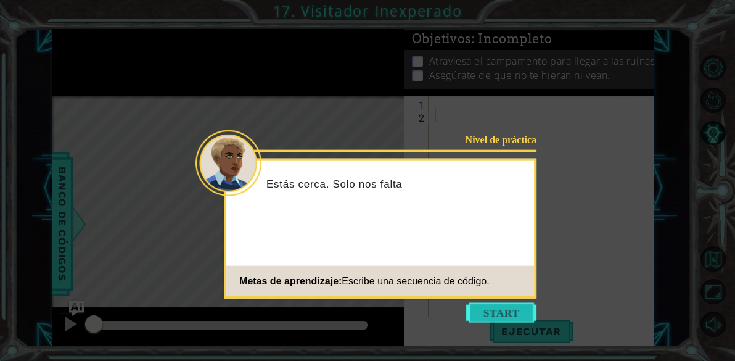
click at [524, 307] on button "Start" at bounding box center [501, 313] width 70 height 20
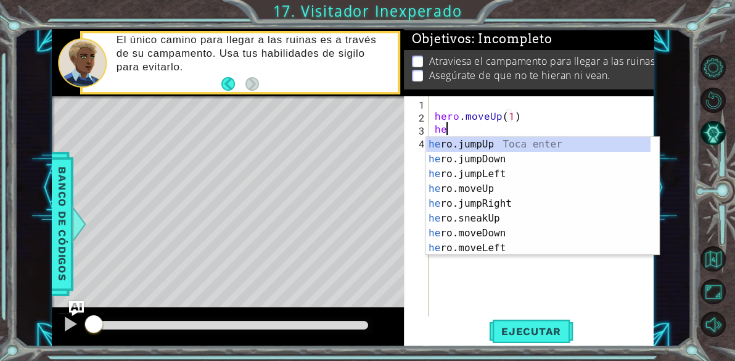
scroll to position [0, 6]
type textarea "her"
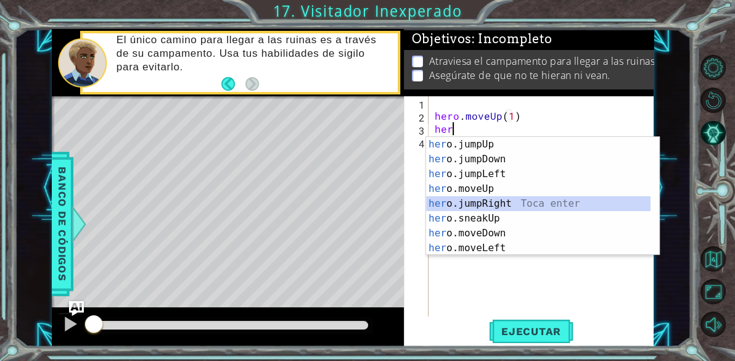
scroll to position [0, 0]
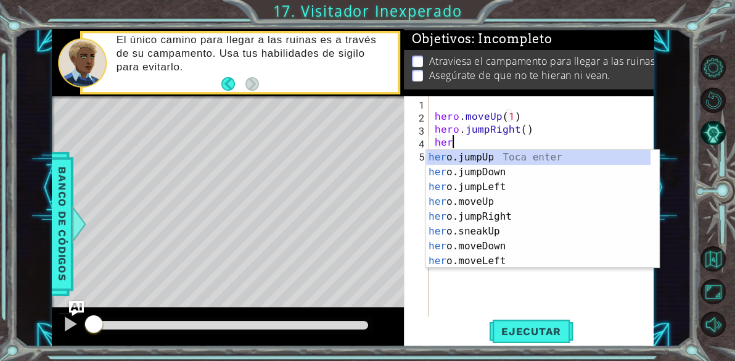
type textarea "hero"
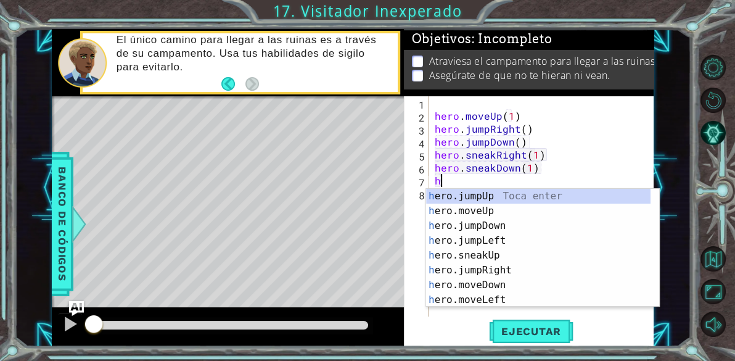
scroll to position [0, 6]
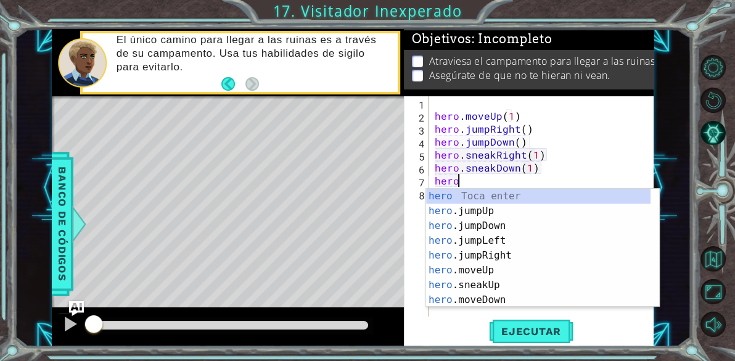
type textarea "hero"
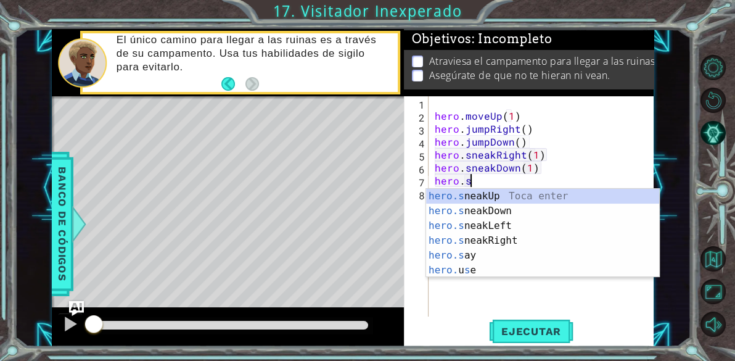
scroll to position [0, 1]
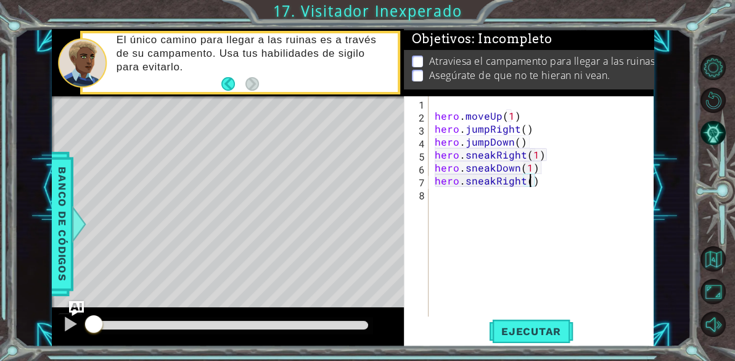
type textarea "hero.sneakRight(2)"
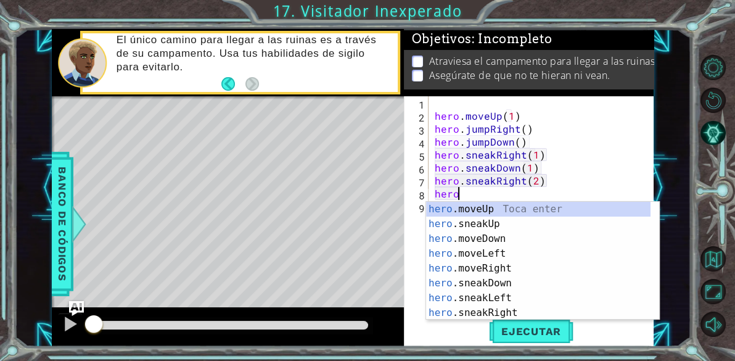
scroll to position [74, 0]
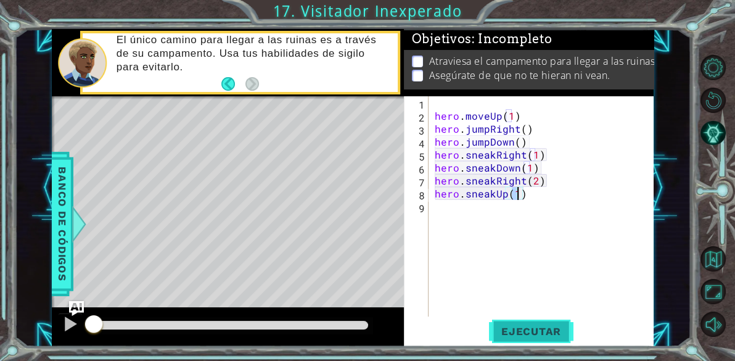
type textarea "hero.sneakUp(1)"
click at [547, 327] on span "Ejecutar" at bounding box center [531, 331] width 84 height 12
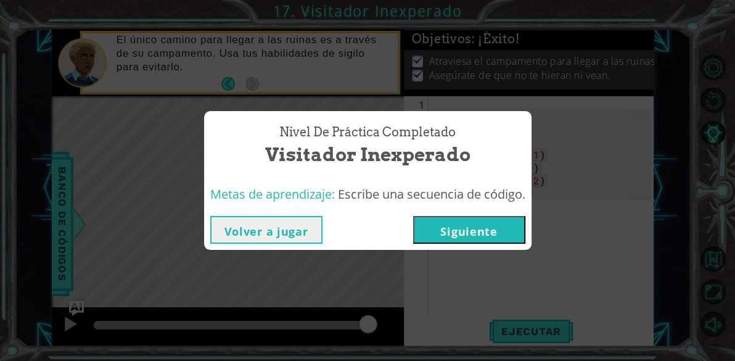
click at [514, 229] on button "Siguiente" at bounding box center [469, 230] width 112 height 28
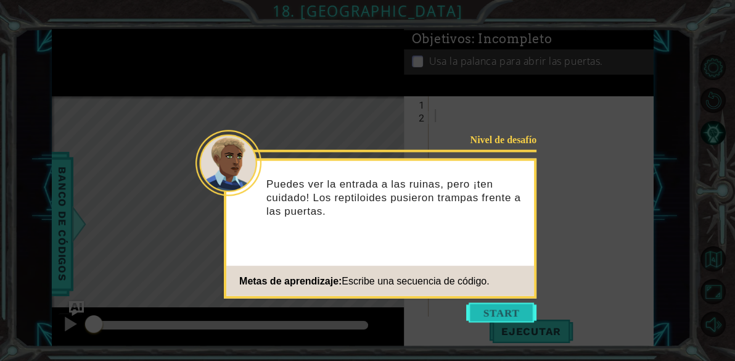
click at [513, 310] on button "Start" at bounding box center [501, 313] width 70 height 20
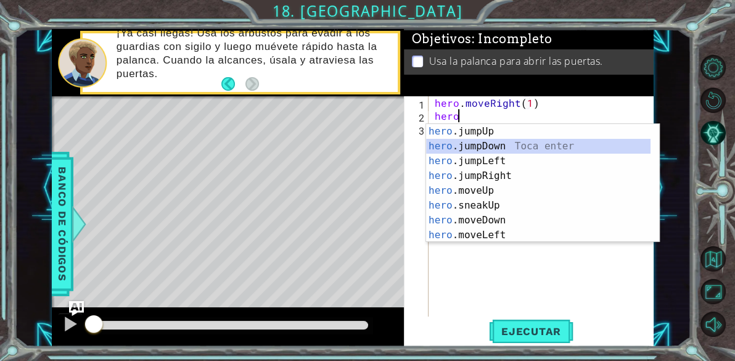
scroll to position [0, 1]
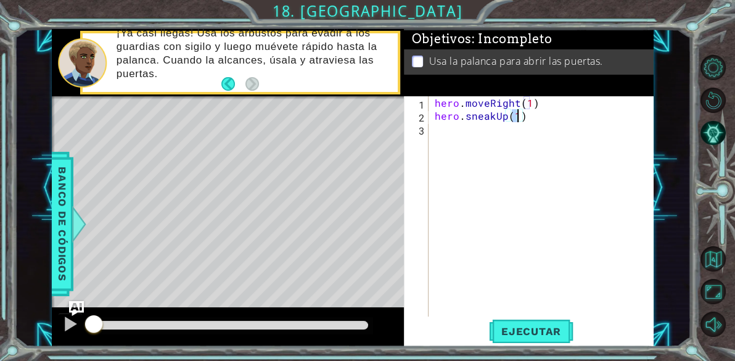
type textarea "hero.sneakUp(2)"
type textarea "s"
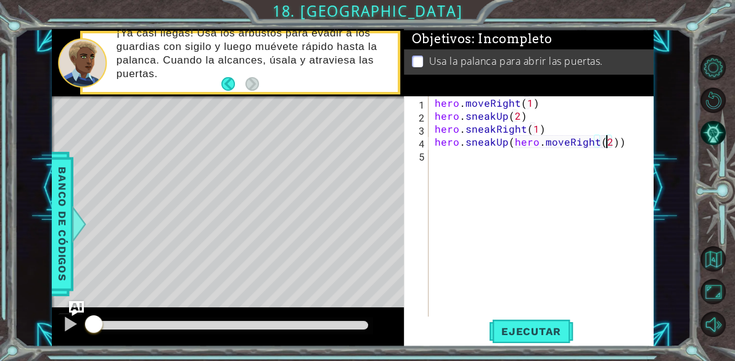
scroll to position [0, 10]
click at [506, 142] on div "hero . moveRight ( 1 ) hero . sneakUp ( 2 ) hero . sneakRight ( 1 ) hero . snea…" at bounding box center [545, 219] width 226 height 246
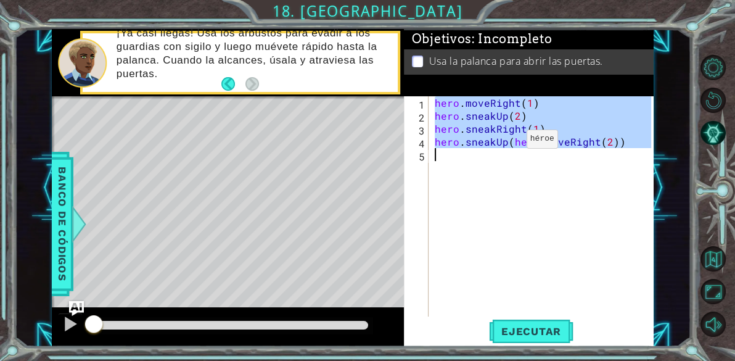
click at [506, 142] on div "hero . moveRight ( 1 ) hero . sneakUp ( 2 ) hero . sneakRight ( 1 ) hero . snea…" at bounding box center [545, 219] width 226 height 246
click at [506, 142] on div "hero . moveRight ( 1 ) hero . sneakUp ( 2 ) hero . sneakRight ( 1 ) hero . snea…" at bounding box center [542, 206] width 220 height 220
click at [506, 142] on div "hero . moveRight ( 1 ) hero . sneakUp ( 2 ) hero . sneakRight ( 1 ) hero . snea…" at bounding box center [545, 219] width 226 height 246
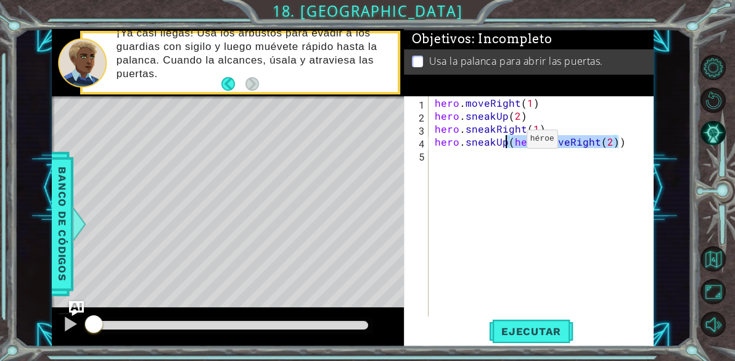
click at [506, 142] on div "hero . moveRight ( 1 ) hero . sneakUp ( 2 ) hero . sneakRight ( 1 ) hero . snea…" at bounding box center [545, 219] width 226 height 246
type textarea "hero.sneakUp(hero.moveRight(2))"
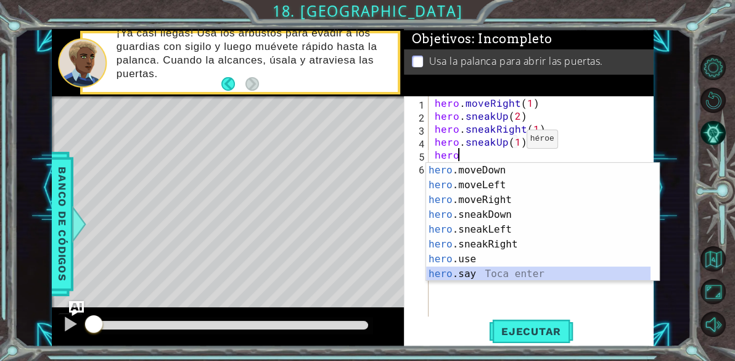
scroll to position [104, 0]
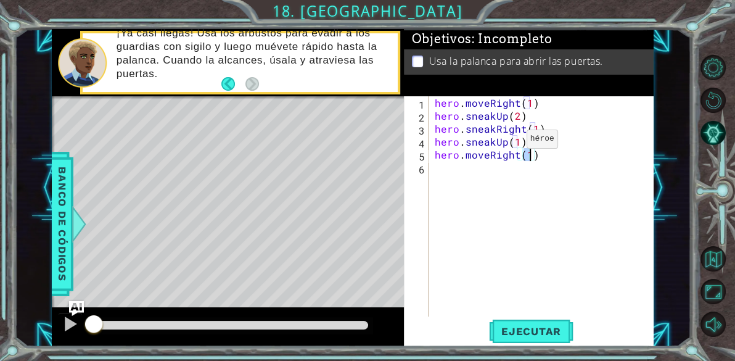
type textarea "hero.moveRight(2)"
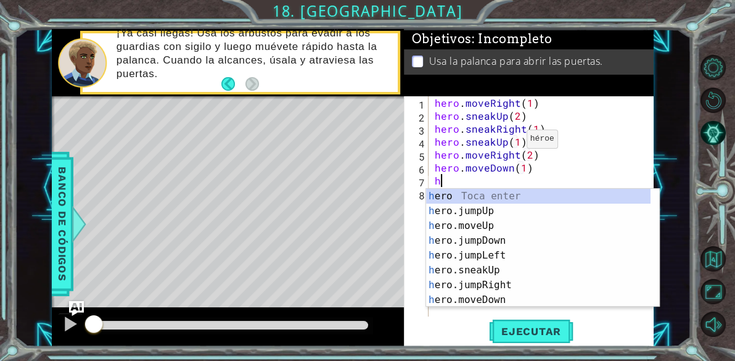
scroll to position [0, 6]
type textarea "her"
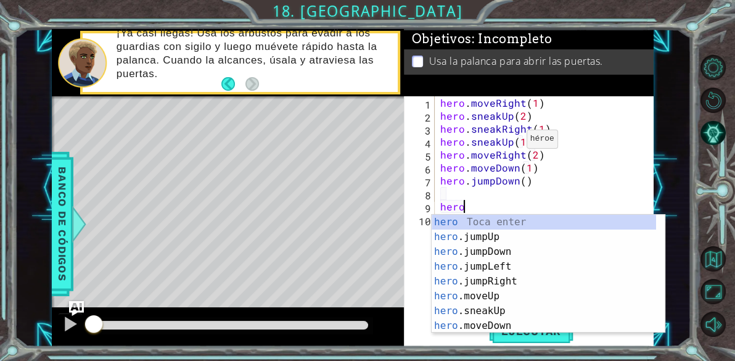
scroll to position [104, 0]
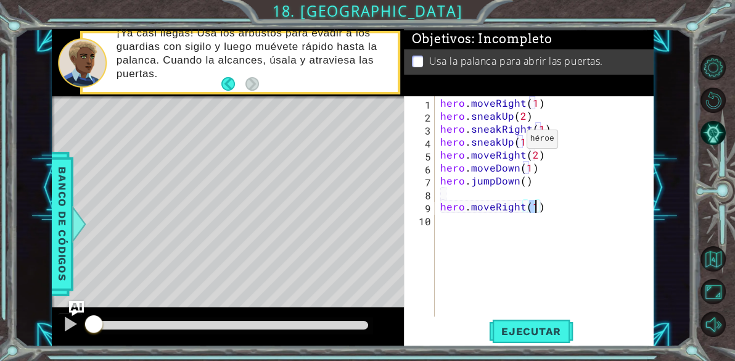
type textarea "hero.moveRight(2)"
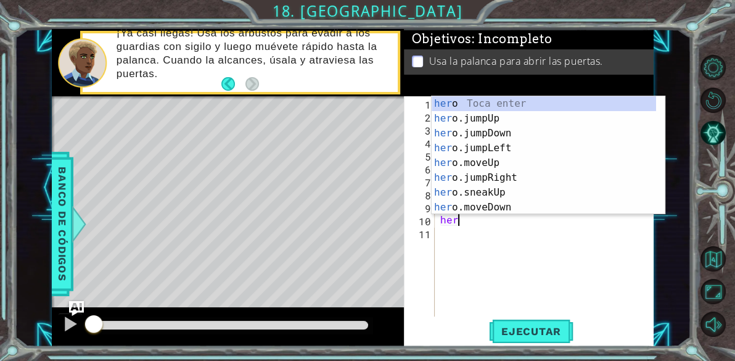
type textarea "hero"
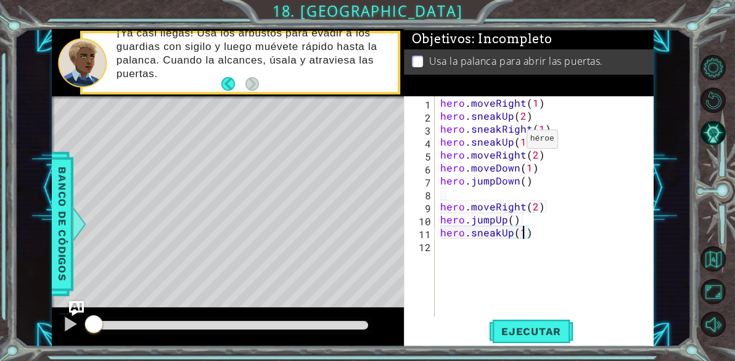
scroll to position [0, 5]
type textarea "hero.sneakUp(1)"
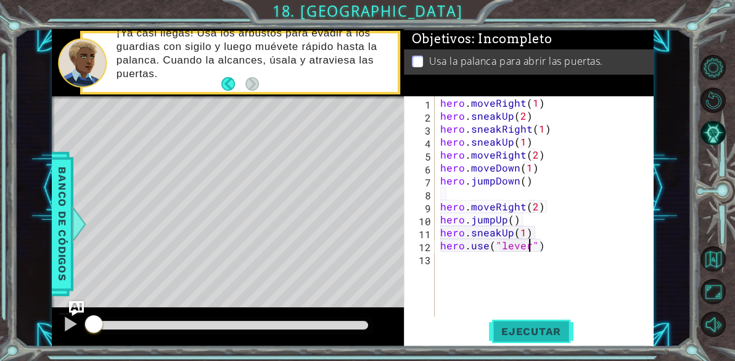
type textarea "hero.use("lever")"
click at [536, 326] on span "Ejecutar" at bounding box center [531, 331] width 84 height 12
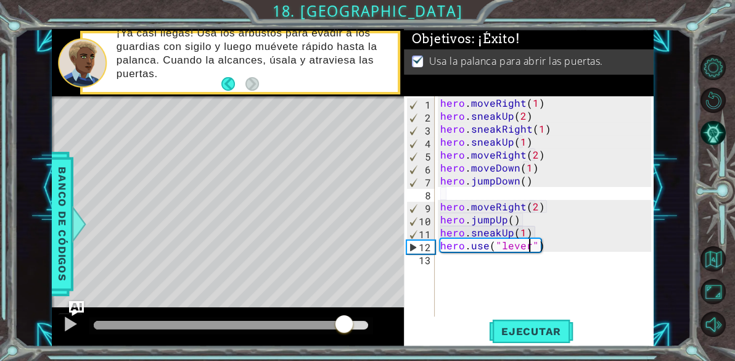
drag, startPoint x: 133, startPoint y: 324, endPoint x: 342, endPoint y: 323, distance: 209.1
click at [342, 323] on div at bounding box center [344, 325] width 22 height 22
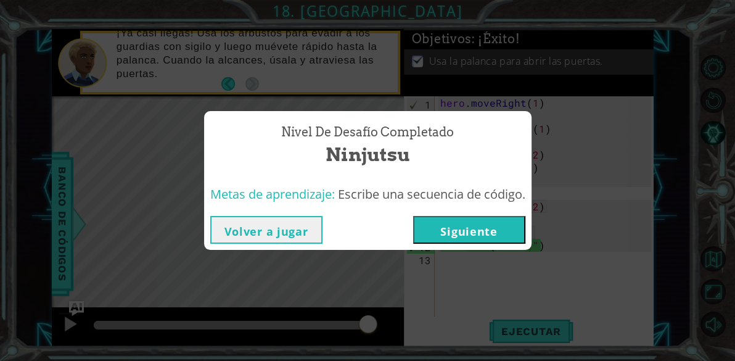
click at [447, 232] on button "Siguiente" at bounding box center [469, 230] width 112 height 28
